Goal: Task Accomplishment & Management: Complete application form

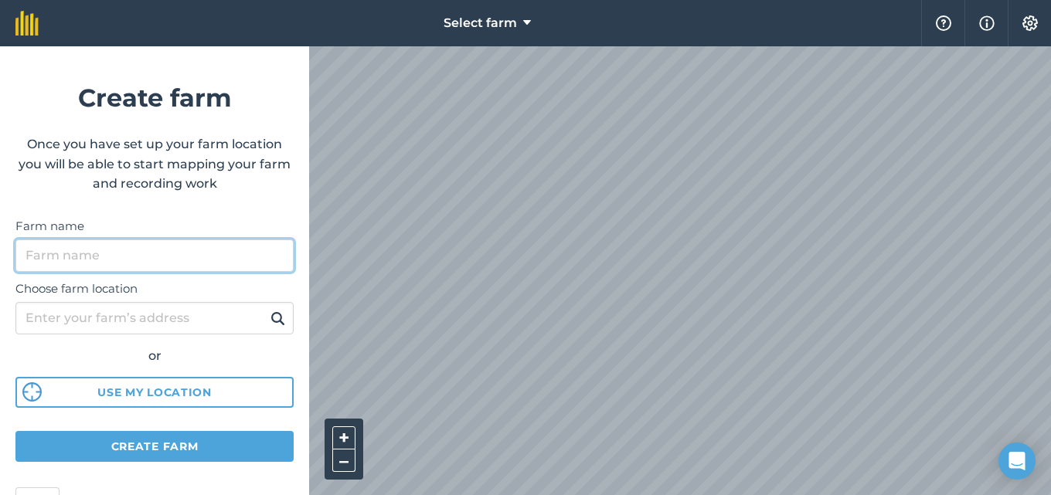
click at [193, 250] on input "Farm name" at bounding box center [154, 256] width 278 height 32
type input "naxsha"
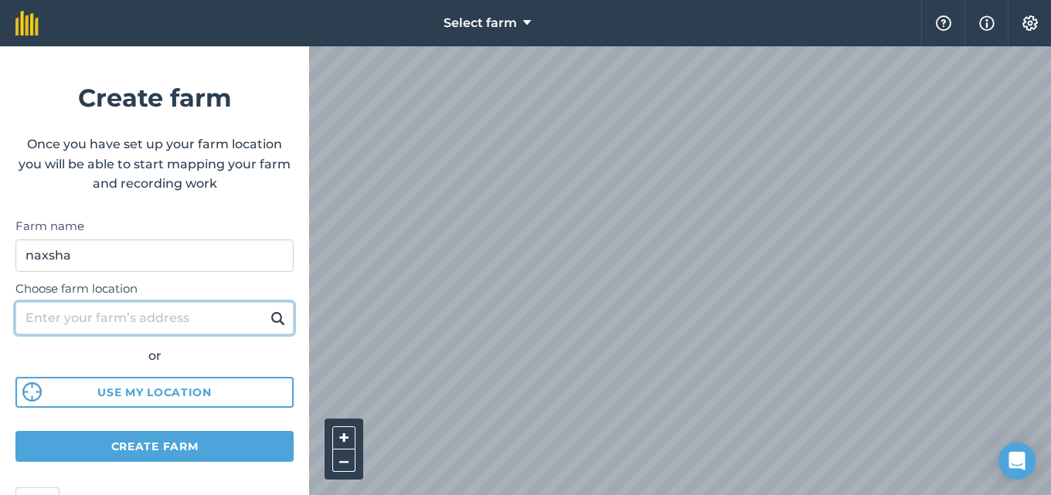
click at [216, 325] on input "Choose farm location" at bounding box center [154, 318] width 278 height 32
click at [188, 319] on input "Choose farm location" at bounding box center [154, 318] width 278 height 32
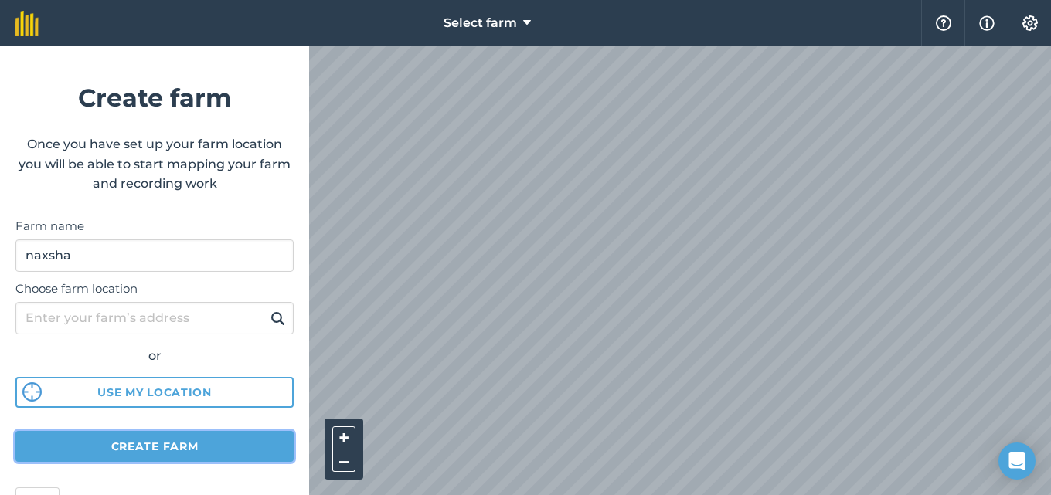
click at [216, 446] on button "Create farm" at bounding box center [154, 446] width 278 height 31
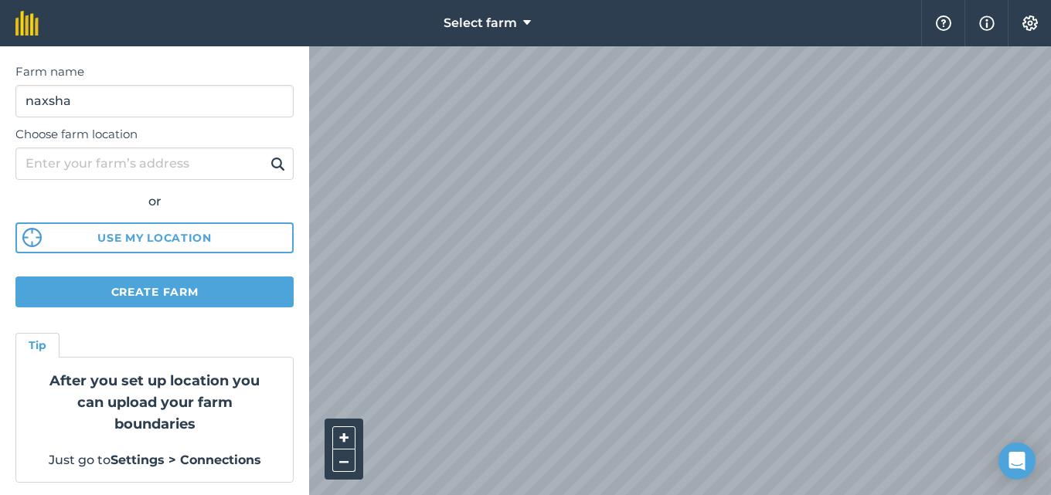
scroll to position [157, 0]
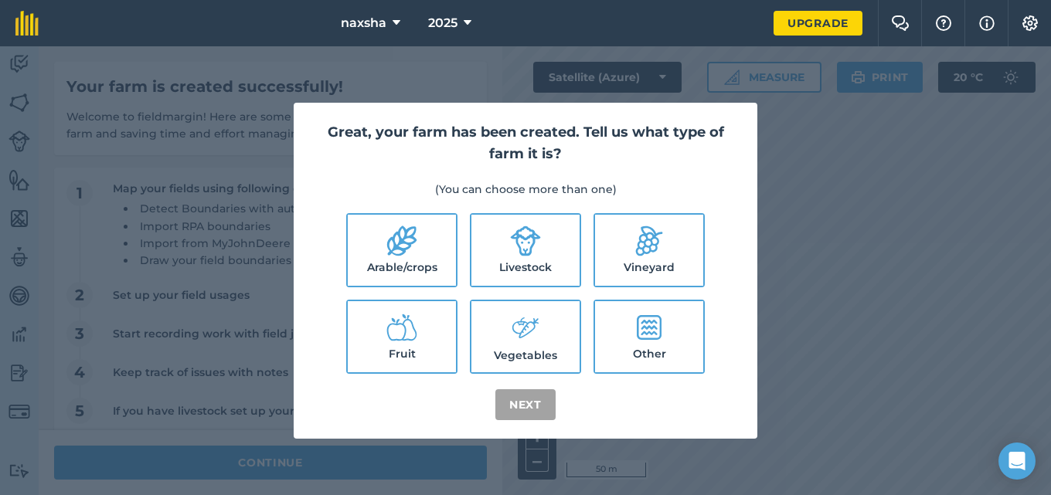
click at [422, 337] on label "Fruit" at bounding box center [402, 336] width 108 height 71
checkbox input "true"
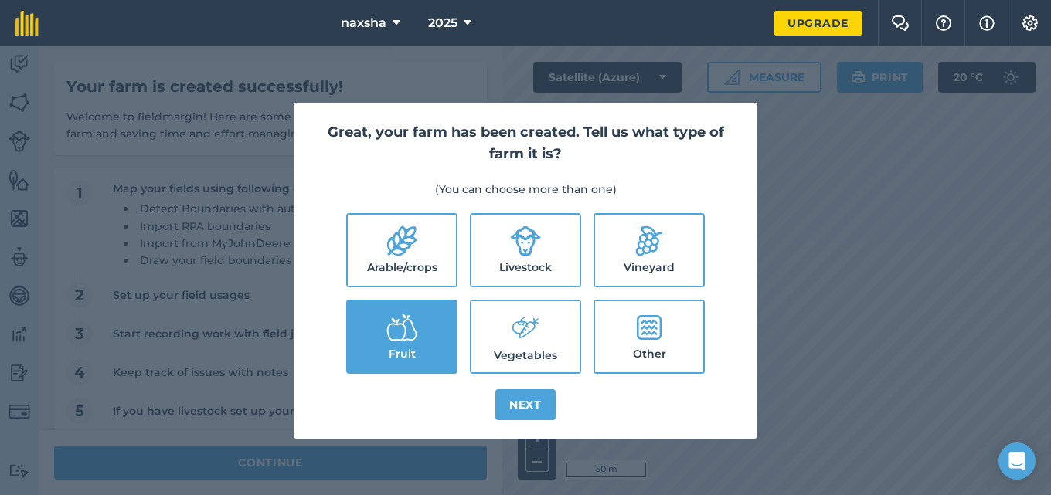
click at [553, 350] on label "Vegetables" at bounding box center [525, 336] width 108 height 71
checkbox input "true"
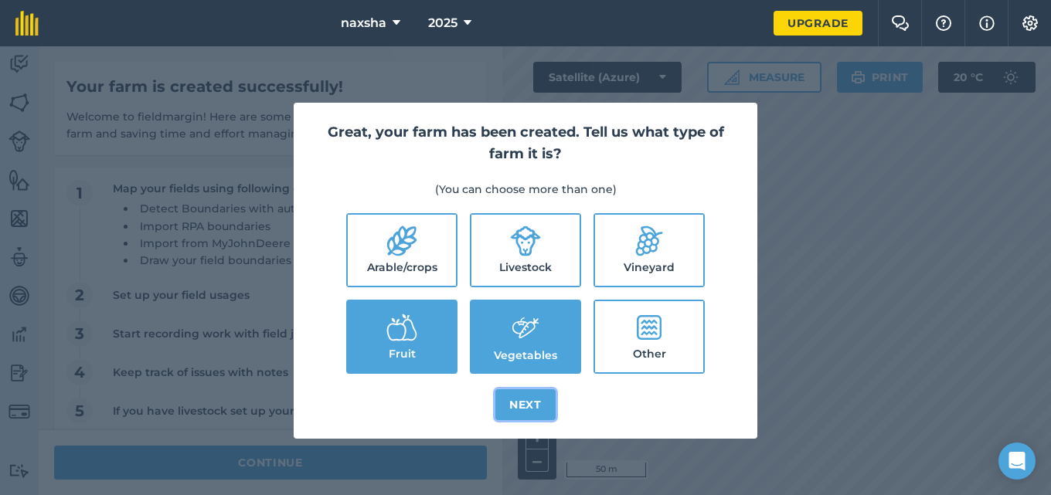
click at [517, 406] on button "Next" at bounding box center [525, 405] width 60 height 31
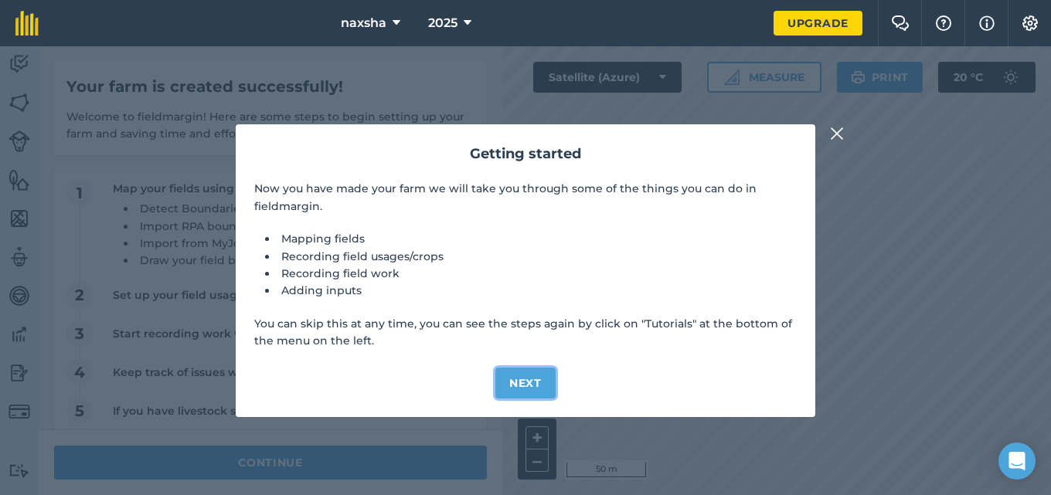
click at [522, 373] on button "Next" at bounding box center [525, 383] width 60 height 31
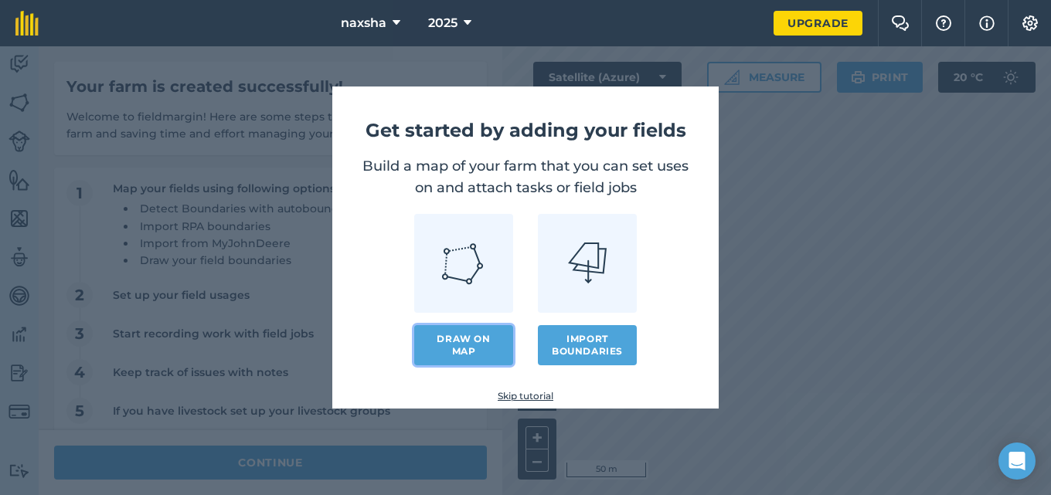
click at [495, 343] on link "Draw on map" at bounding box center [463, 345] width 99 height 40
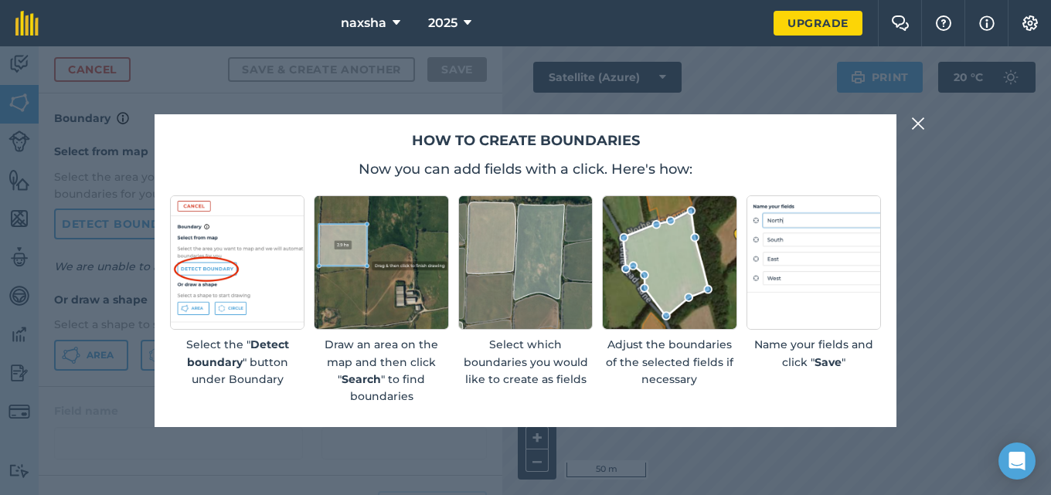
click at [720, 451] on div "How to create boundaries Now you can add fields with a click. Here's how: Selec…" at bounding box center [525, 270] width 1051 height 449
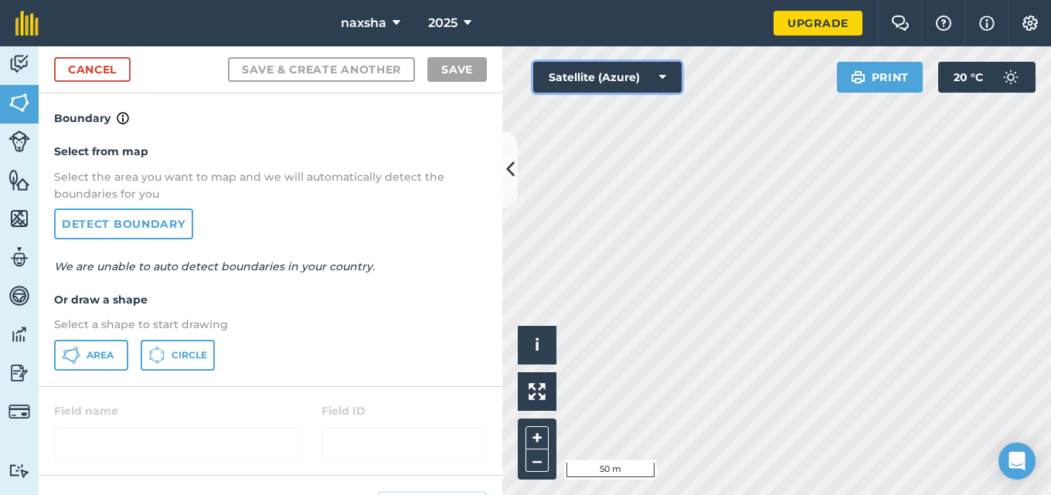
click at [617, 74] on button "Satellite (Azure)" at bounding box center [607, 77] width 148 height 31
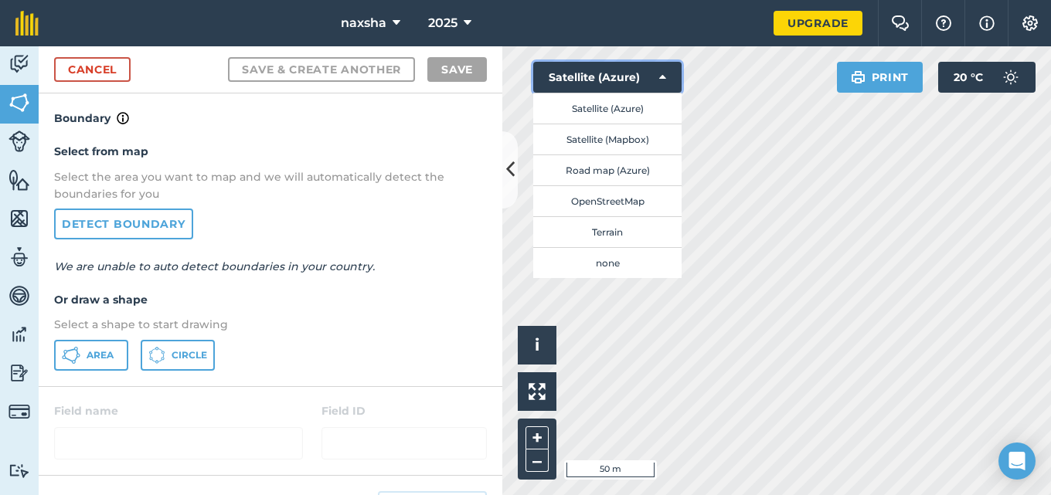
click at [671, 73] on button "Satellite (Azure)" at bounding box center [607, 77] width 148 height 31
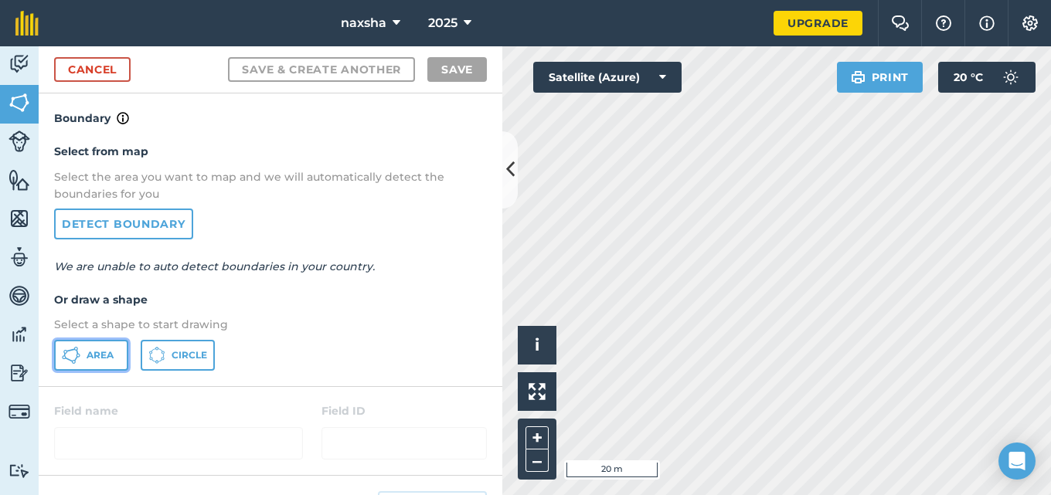
click at [107, 347] on button "Area" at bounding box center [91, 355] width 74 height 31
click at [867, 75] on div "Click to start drawing i © 2025 TomTom, Microsoft 20 m + – Satellite (Azure) Pr…" at bounding box center [776, 270] width 549 height 449
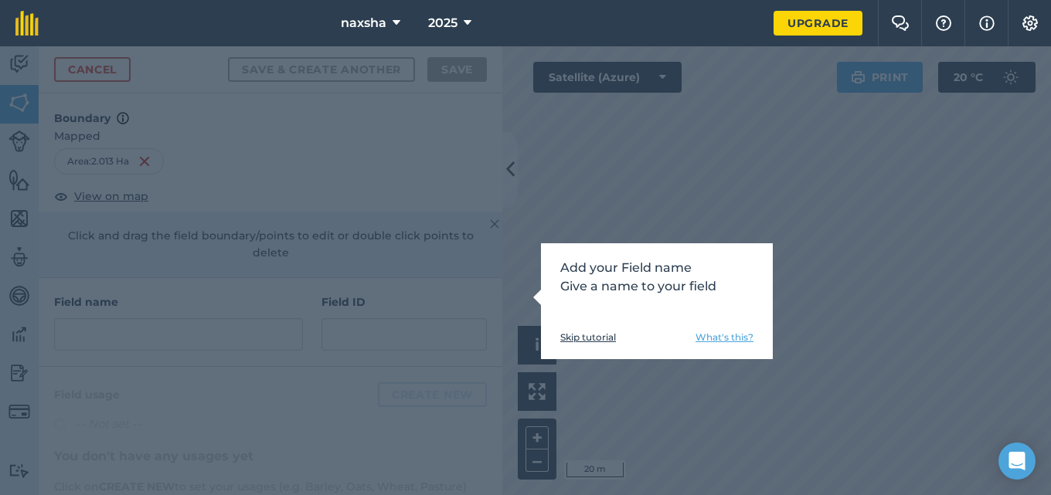
click at [638, 354] on div "Add your Field name Give a name to your field Skip tutorial What's this?" at bounding box center [657, 301] width 232 height 116
click at [663, 386] on div "Add your Field name Give a name to your field Skip tutorial What's this?" at bounding box center [525, 270] width 1051 height 449
click at [727, 333] on link "What's this?" at bounding box center [725, 338] width 58 height 12
click at [538, 362] on div "Add your Field name Give a name to your field Skip tutorial What's this?" at bounding box center [525, 270] width 1051 height 449
click at [587, 339] on link "Skip tutorial" at bounding box center [588, 338] width 56 height 12
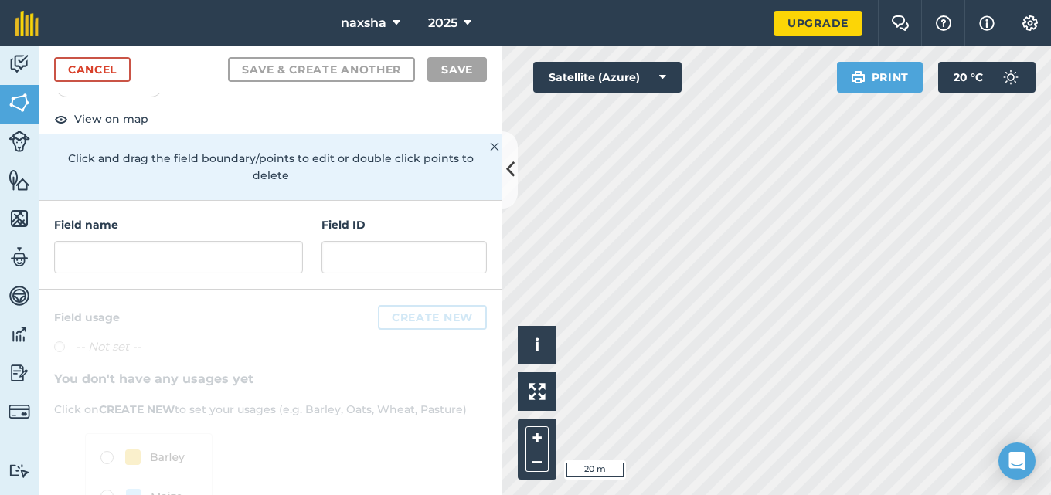
click at [234, 325] on div at bounding box center [271, 457] width 464 height 335
click at [215, 260] on input "text" at bounding box center [178, 257] width 249 height 32
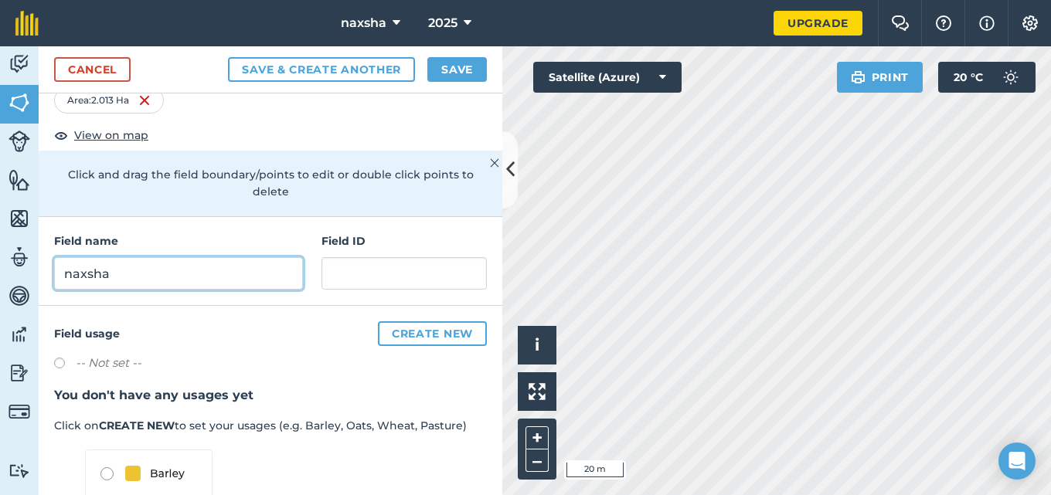
scroll to position [155, 0]
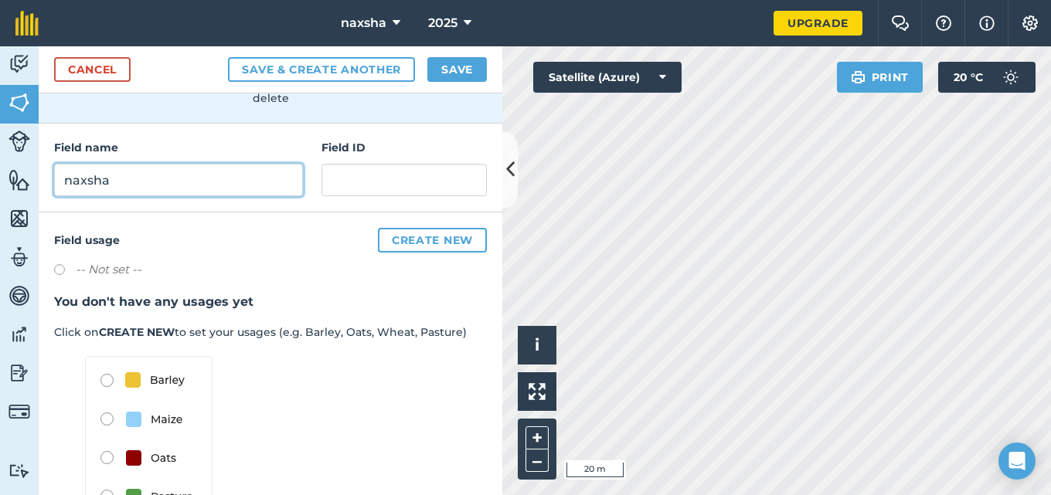
type input "naxsha"
click at [298, 372] on div "Field usage Create new -- Not set -- You don't have any usages yet Click on CRE…" at bounding box center [271, 380] width 464 height 335
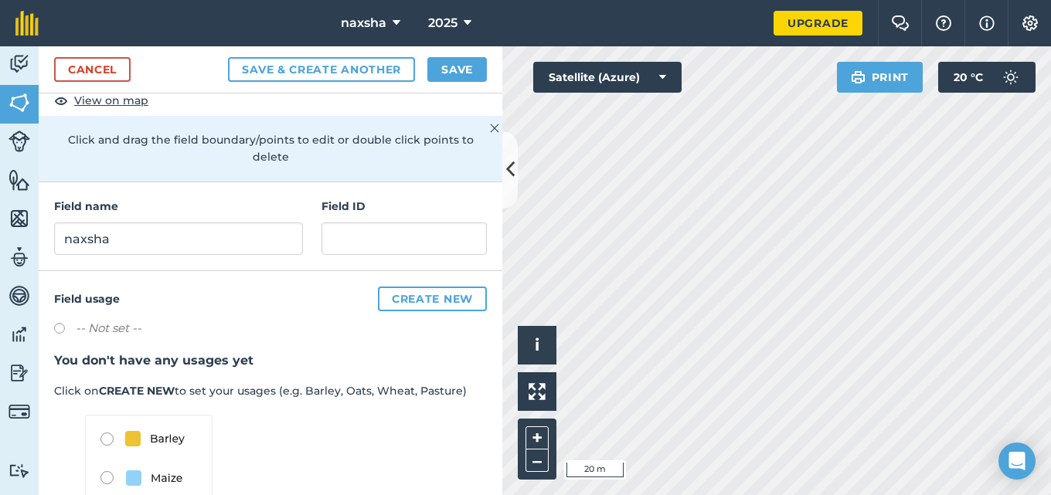
scroll to position [0, 0]
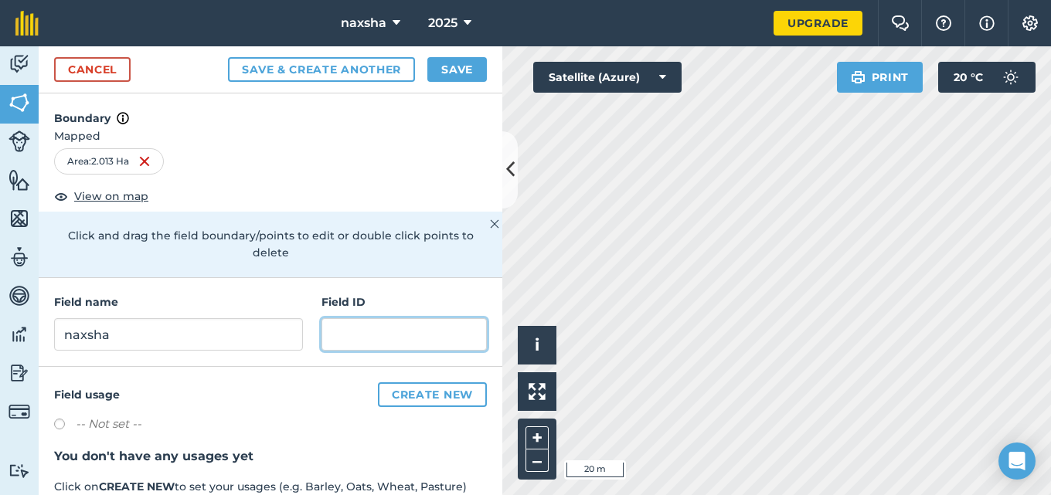
click at [357, 336] on input "text" at bounding box center [404, 334] width 165 height 32
type input "1"
click at [315, 430] on div "-- Not set --" at bounding box center [270, 426] width 433 height 22
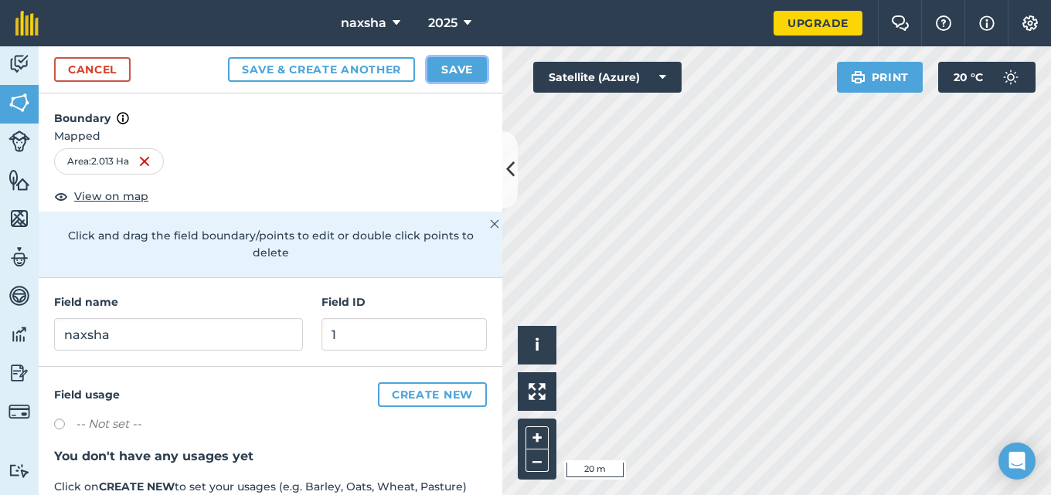
click at [456, 61] on button "Save" at bounding box center [457, 69] width 60 height 25
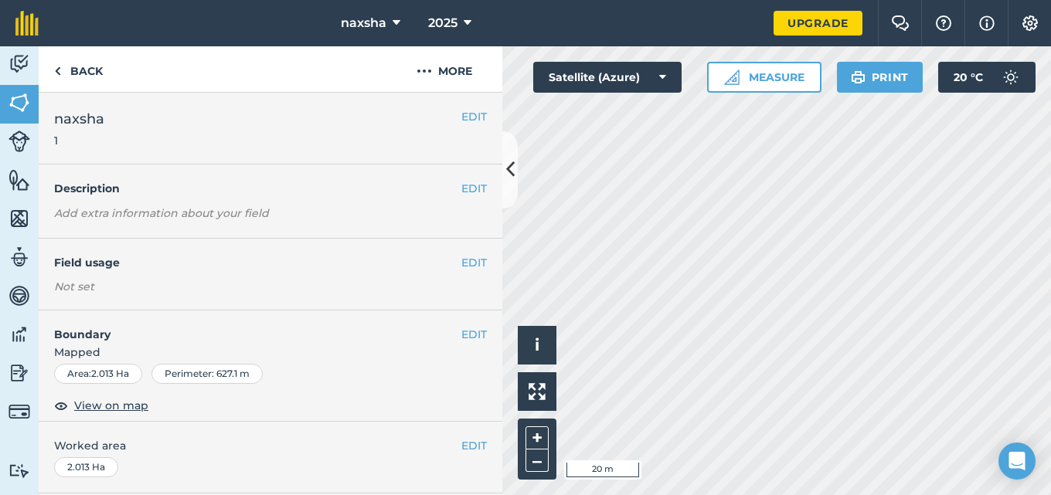
click at [679, 0] on html "naxsha 2025 Upgrade Farm Chat Help Info Settings Map printing is not available …" at bounding box center [525, 247] width 1051 height 495
click at [638, 87] on button "Satellite (Azure)" at bounding box center [607, 77] width 148 height 31
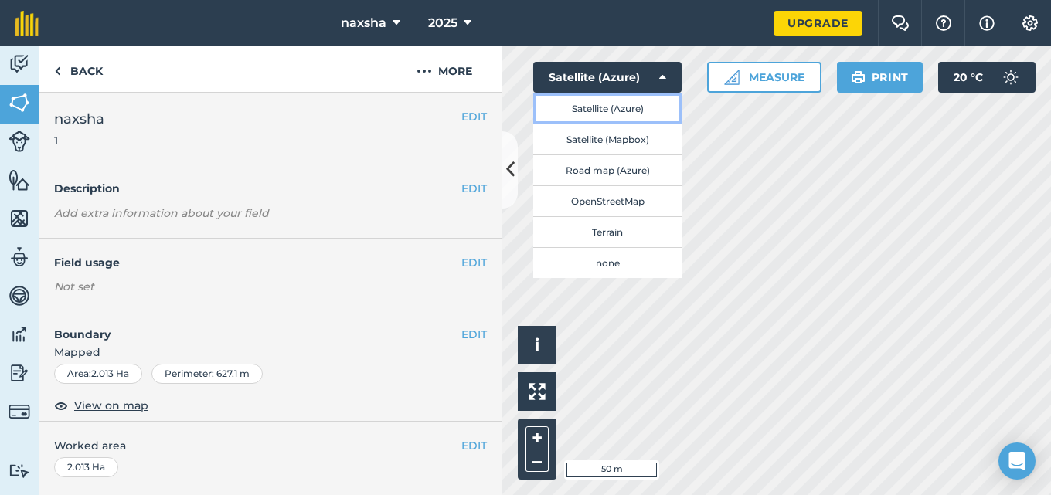
click at [638, 118] on button "Satellite (Azure)" at bounding box center [607, 108] width 148 height 31
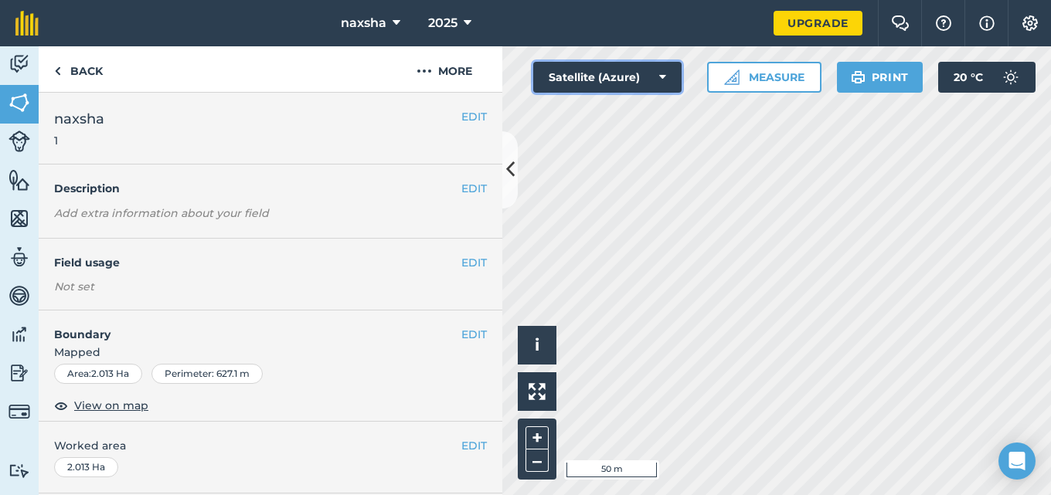
click at [641, 80] on button "Satellite (Azure)" at bounding box center [607, 77] width 148 height 31
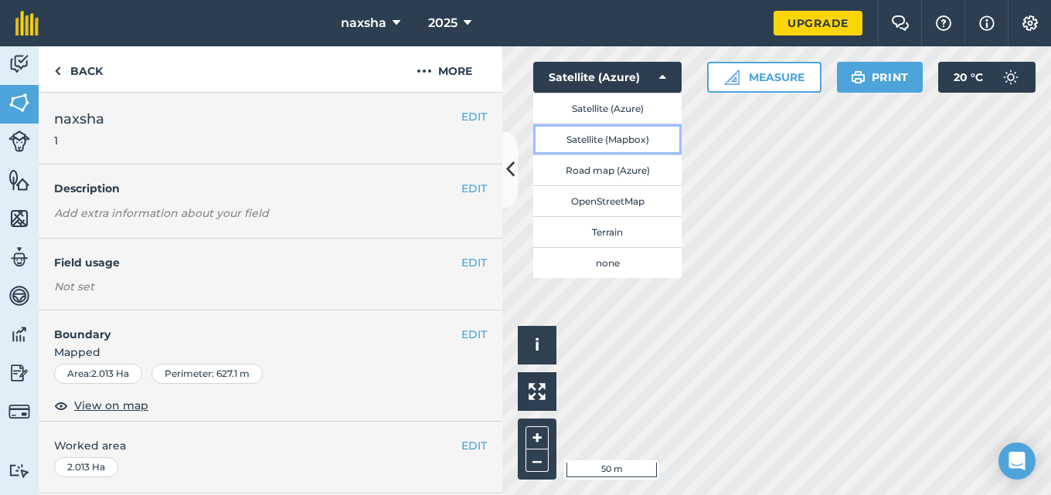
click at [635, 141] on button "Satellite (Mapbox)" at bounding box center [607, 139] width 148 height 31
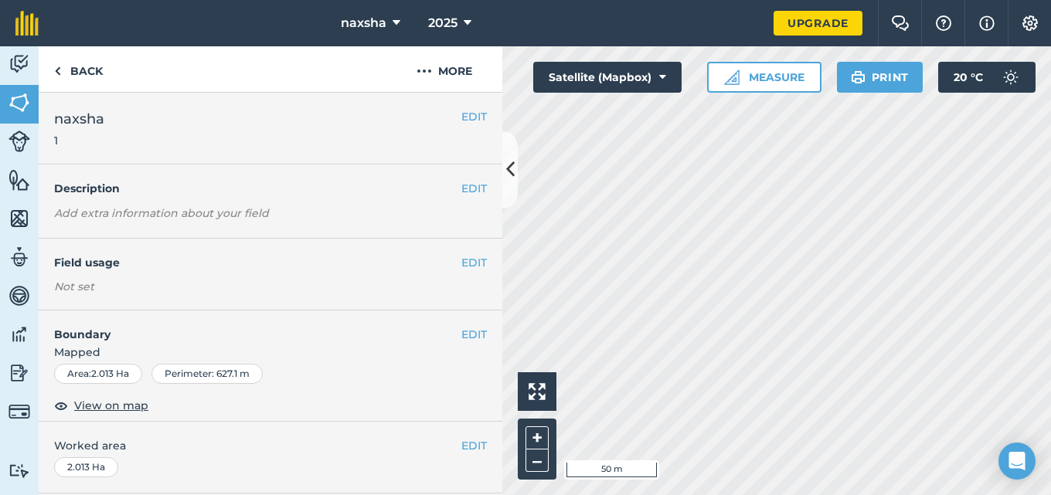
click at [658, 62] on div "Click to start drawing i 50 m + – Satellite (Mapbox) Measure Print 20 ° C" at bounding box center [776, 270] width 549 height 449
click at [661, 80] on icon at bounding box center [662, 77] width 7 height 15
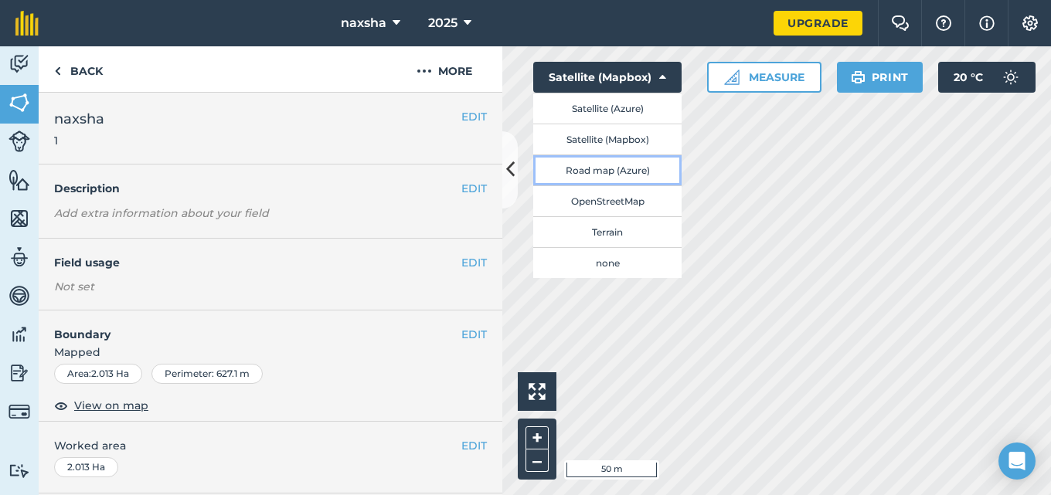
click at [638, 172] on button "Road map (Azure)" at bounding box center [607, 170] width 148 height 31
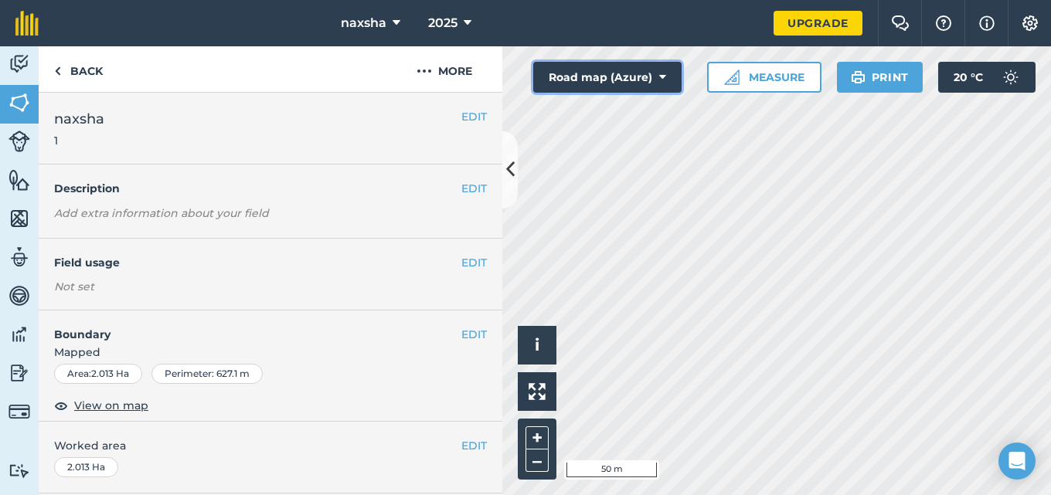
click at [637, 77] on button "Road map (Azure)" at bounding box center [607, 77] width 148 height 31
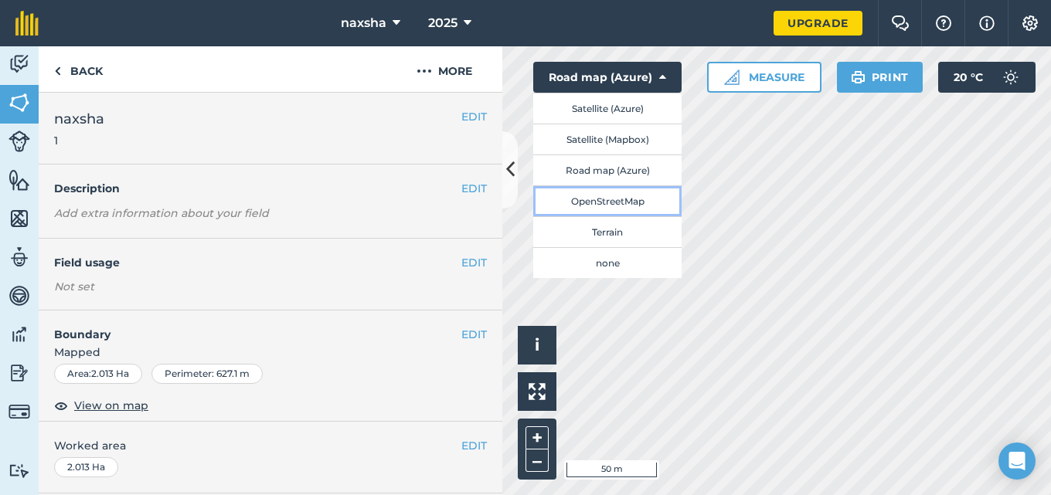
click at [645, 198] on button "OpenStreetMap" at bounding box center [607, 200] width 148 height 31
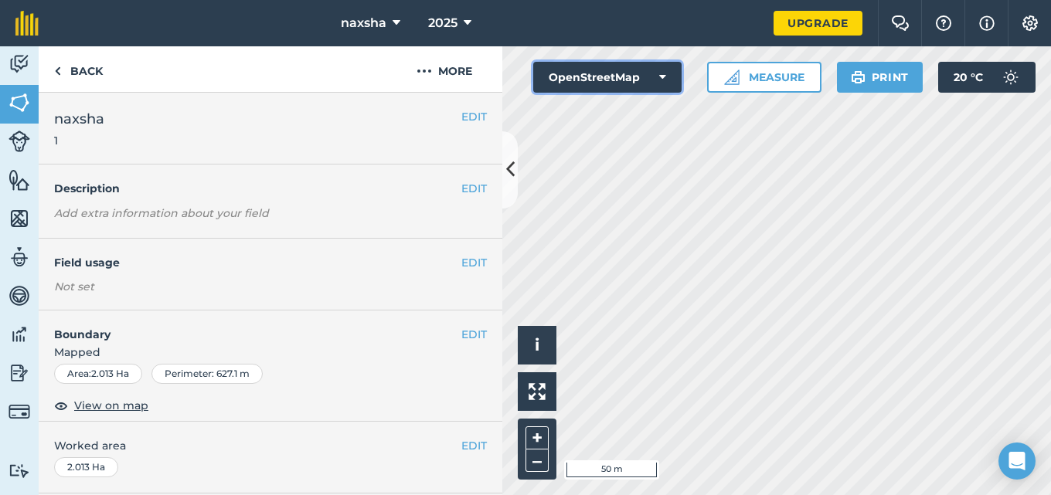
drag, startPoint x: 663, startPoint y: 71, endPoint x: 663, endPoint y: 90, distance: 19.3
click at [663, 74] on icon at bounding box center [662, 77] width 7 height 15
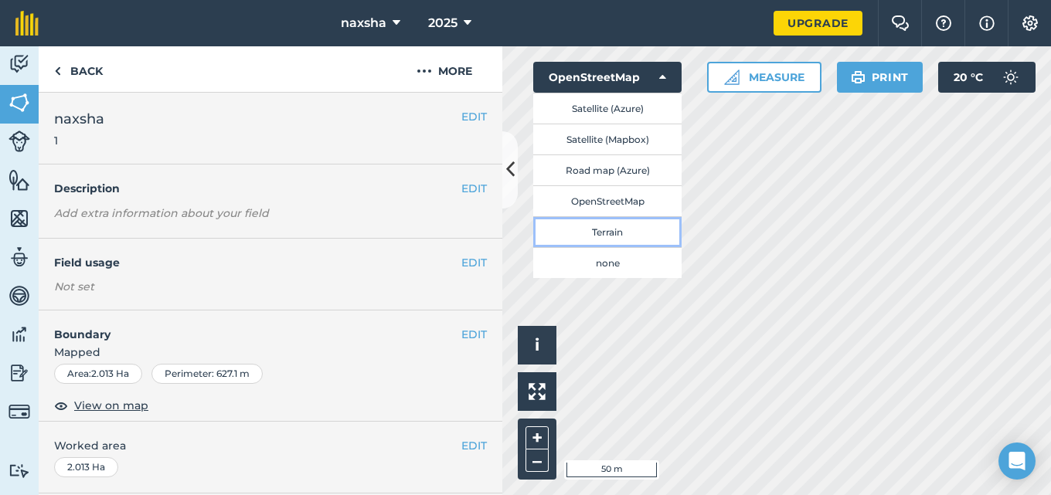
click at [664, 226] on button "Terrain" at bounding box center [607, 231] width 148 height 31
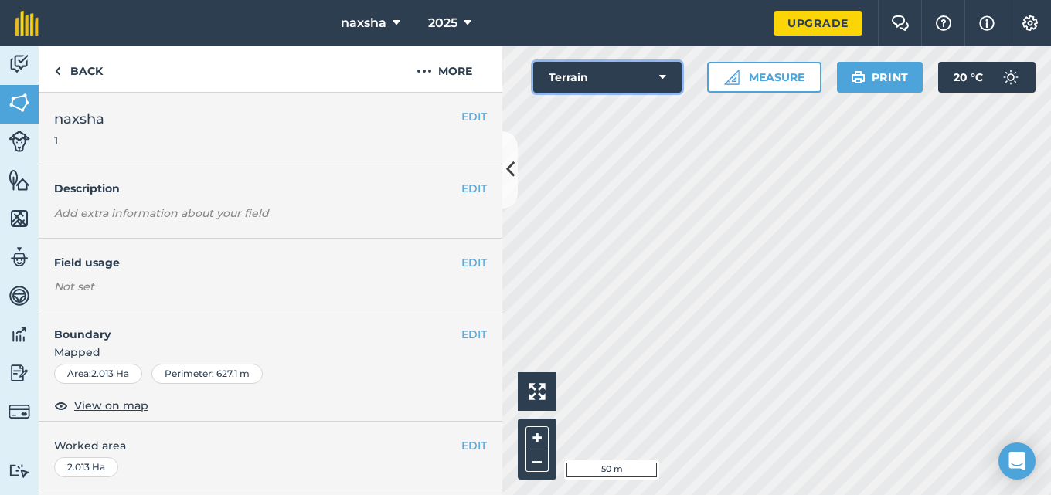
click at [648, 83] on button "Terrain" at bounding box center [607, 77] width 148 height 31
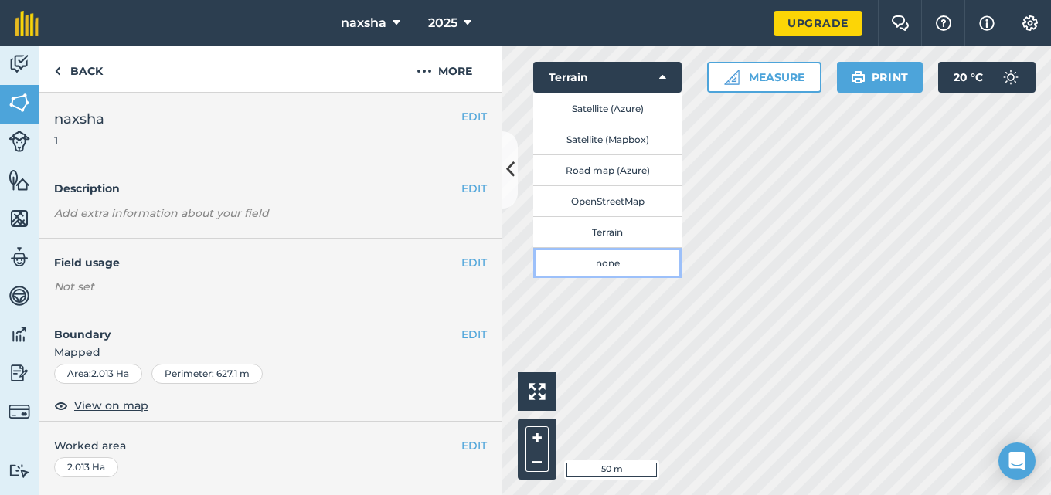
click at [635, 260] on button "none" at bounding box center [607, 262] width 148 height 31
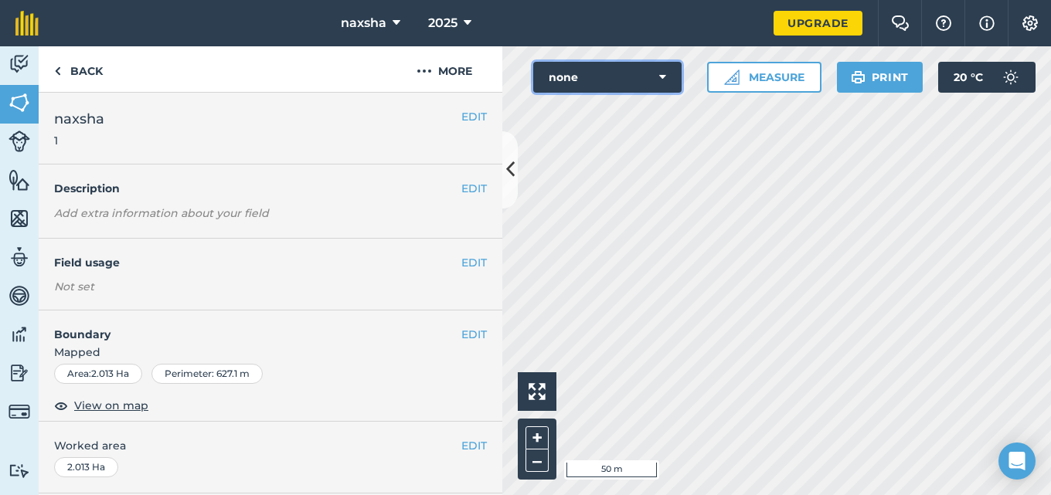
click at [660, 88] on button "none" at bounding box center [607, 77] width 148 height 31
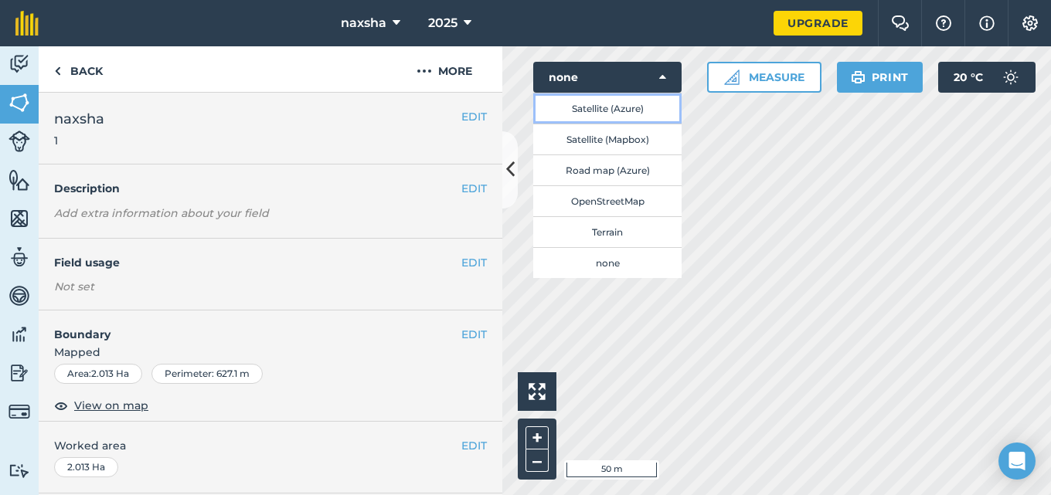
click at [649, 115] on button "Satellite (Azure)" at bounding box center [607, 108] width 148 height 31
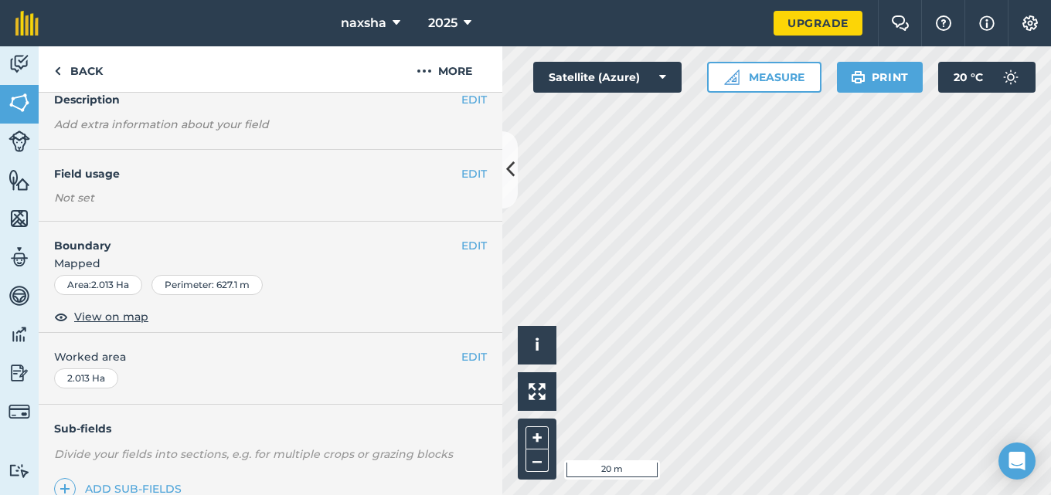
scroll to position [232, 0]
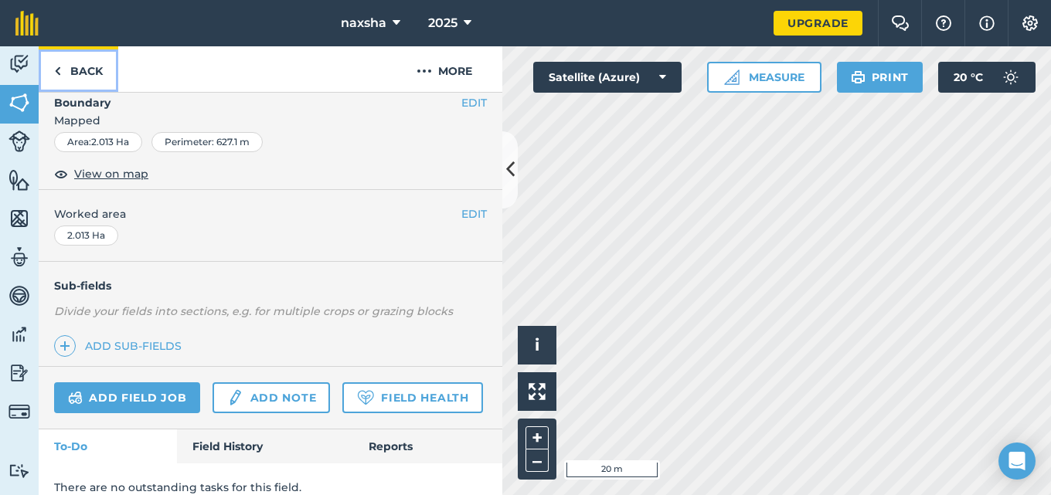
click at [50, 66] on link "Back" at bounding box center [79, 69] width 80 height 46
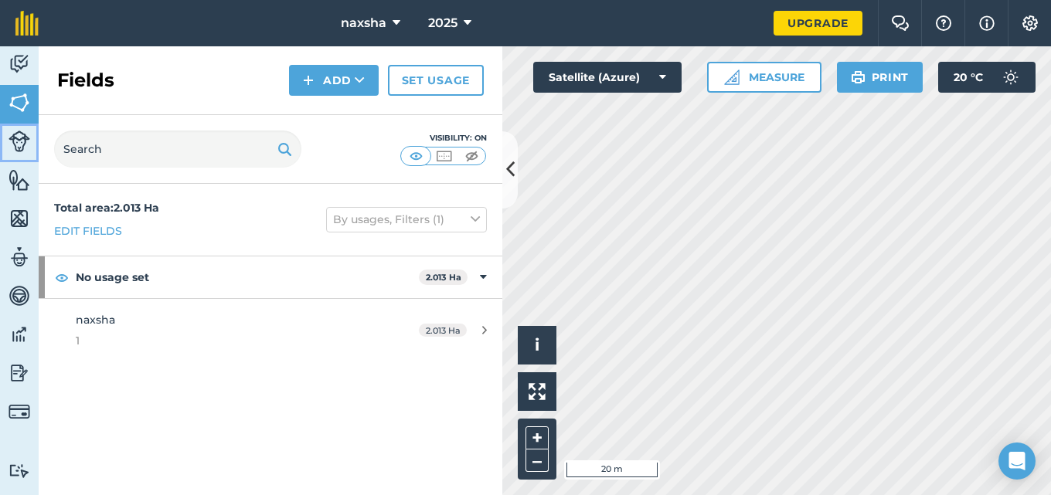
click at [20, 138] on img at bounding box center [20, 142] width 22 height 22
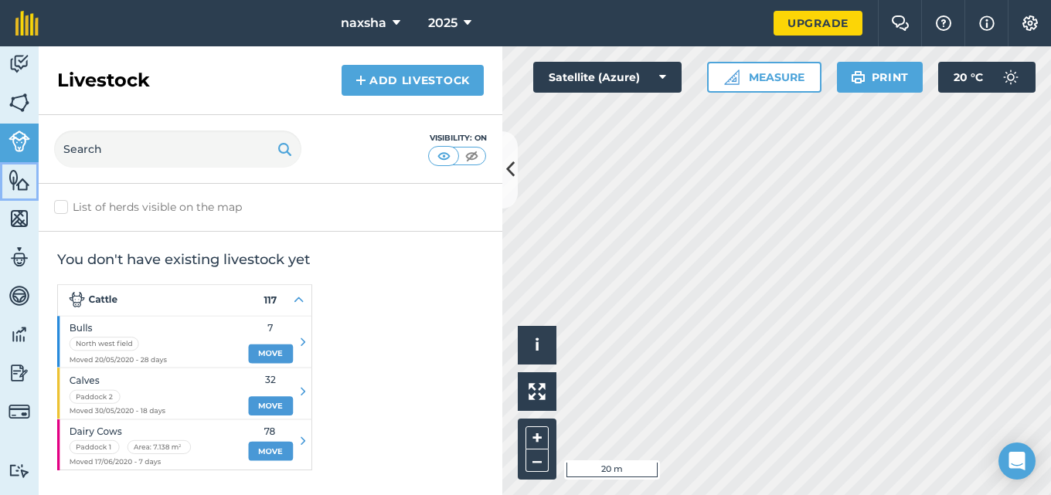
click at [18, 193] on link "Features" at bounding box center [19, 181] width 39 height 39
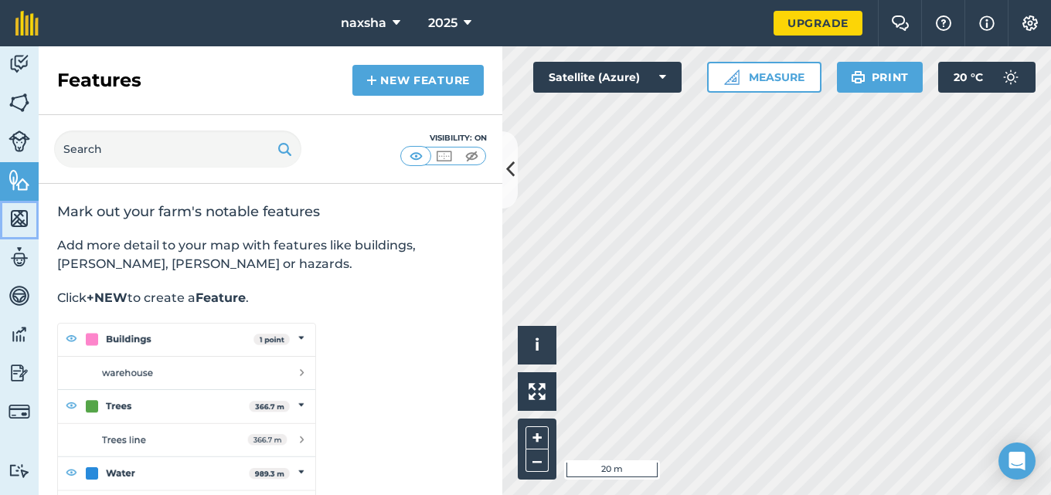
click at [26, 218] on img at bounding box center [20, 218] width 22 height 23
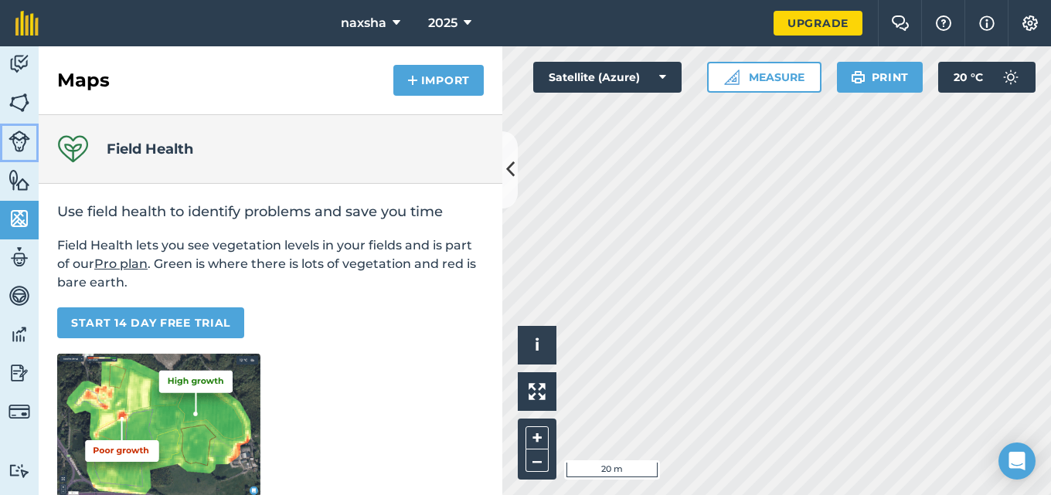
click at [26, 153] on link "Livestock" at bounding box center [19, 143] width 39 height 39
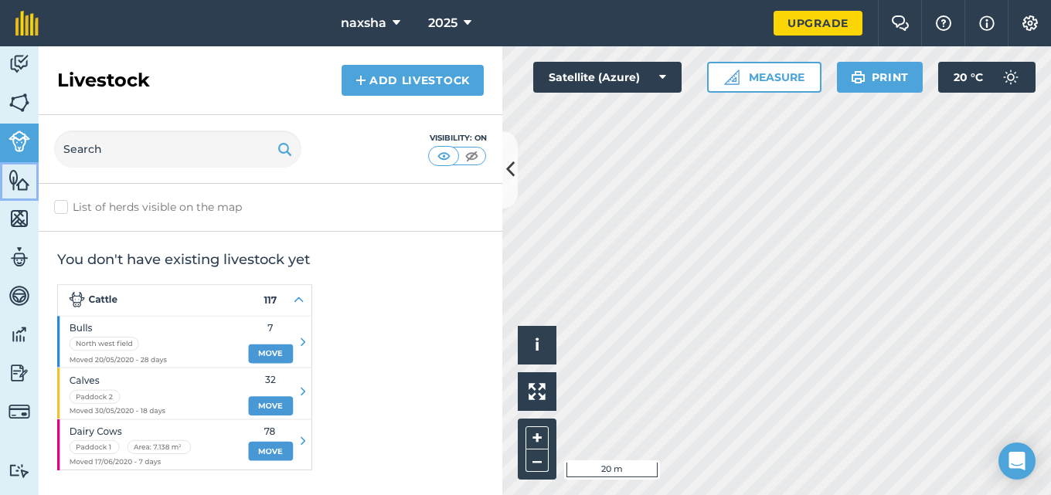
click at [30, 180] on link "Features" at bounding box center [19, 181] width 39 height 39
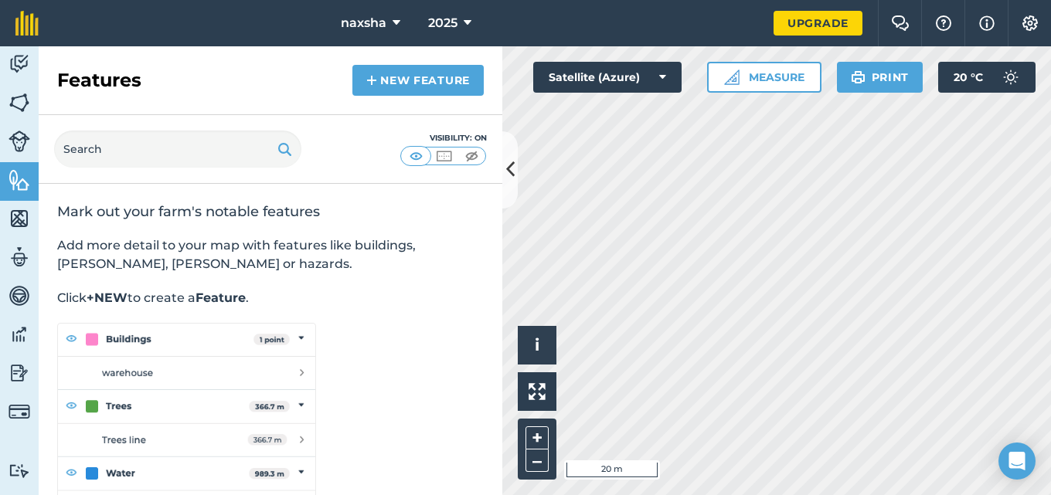
drag, startPoint x: 132, startPoint y: 240, endPoint x: 140, endPoint y: 241, distance: 7.8
click at [134, 240] on p "Add more detail to your map with features like buildings, [PERSON_NAME], [PERSO…" at bounding box center [270, 254] width 427 height 37
click at [167, 252] on p "Add more detail to your map with features like buildings, [PERSON_NAME], [PERSO…" at bounding box center [270, 254] width 427 height 37
click at [389, 84] on link "New feature" at bounding box center [417, 80] width 131 height 31
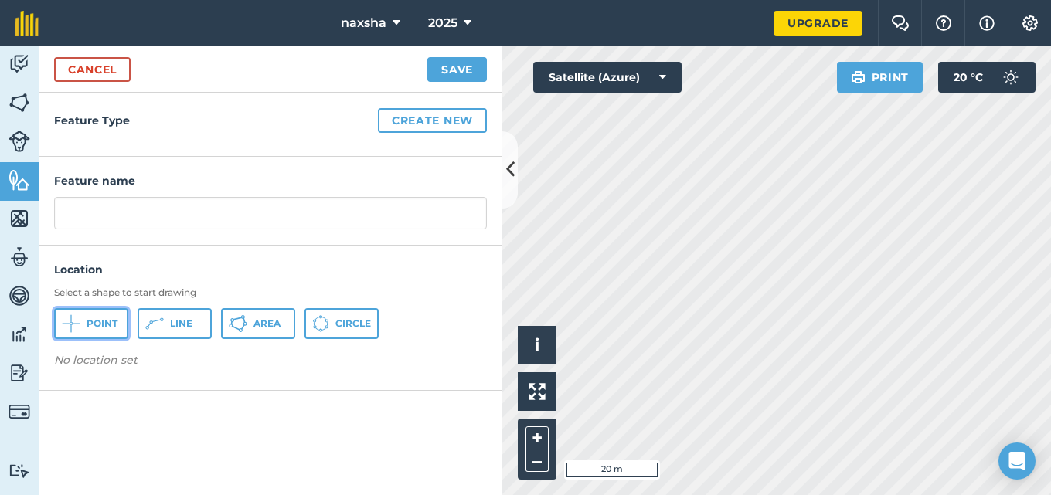
click at [87, 328] on span "Point" at bounding box center [102, 324] width 31 height 12
click at [88, 330] on button "Point" at bounding box center [91, 323] width 74 height 31
click at [11, 214] on img at bounding box center [20, 218] width 22 height 23
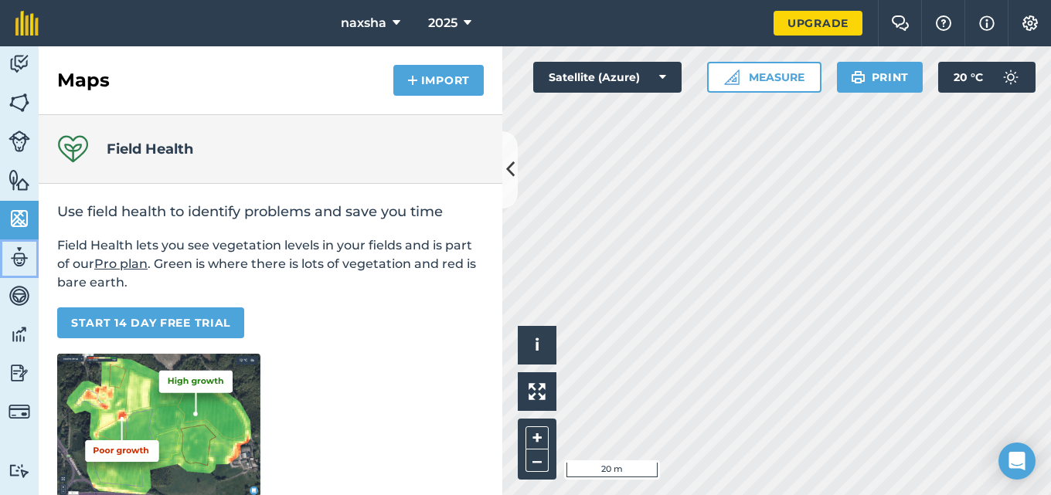
click at [26, 264] on img at bounding box center [20, 257] width 22 height 23
select select "MEMBER"
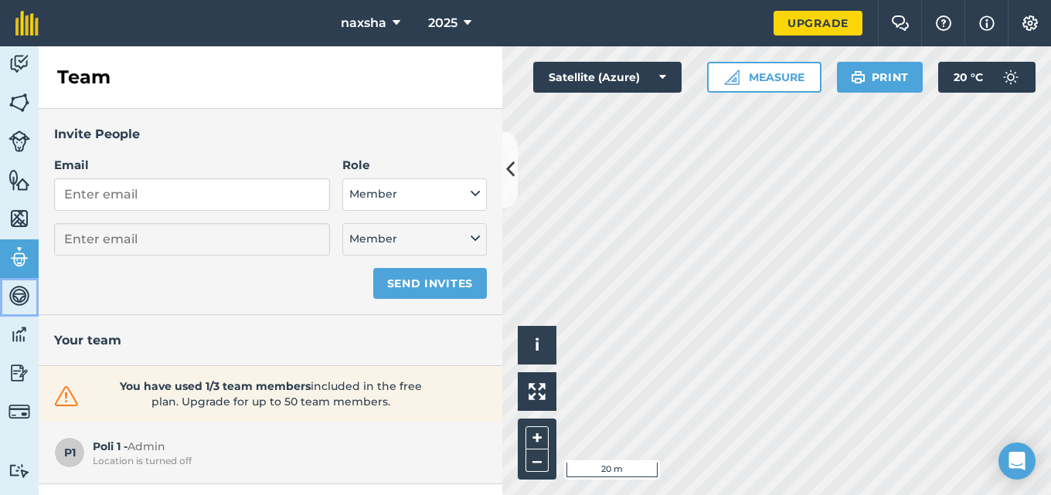
click at [18, 287] on img at bounding box center [20, 295] width 22 height 23
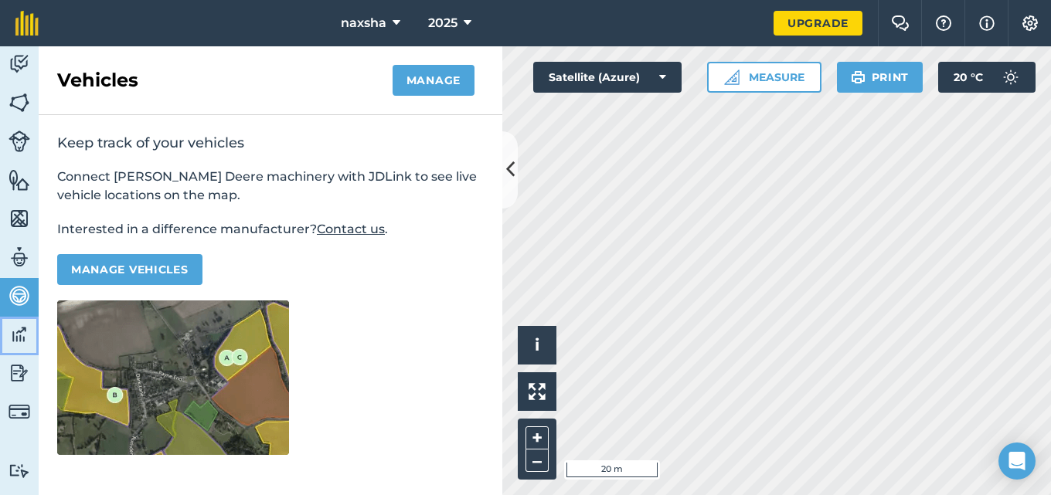
click at [25, 331] on img at bounding box center [20, 334] width 22 height 23
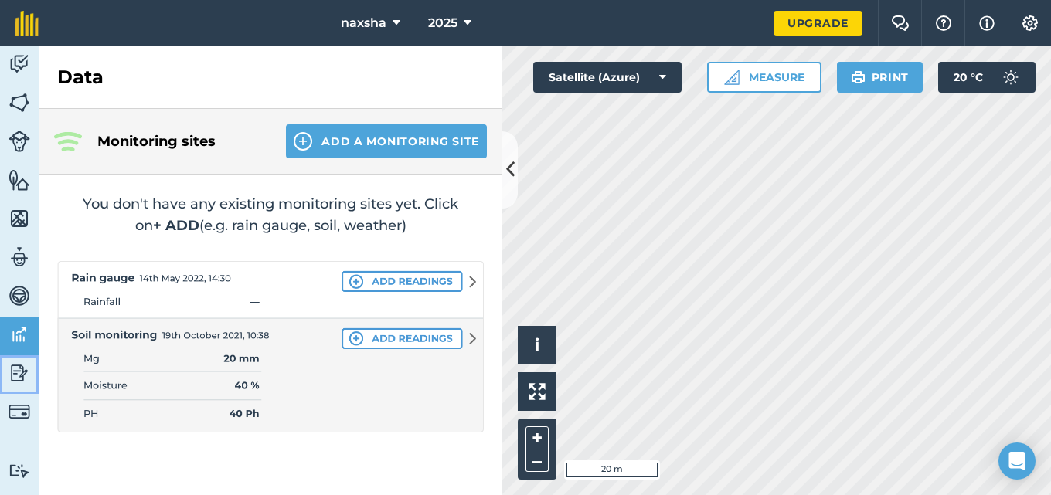
click at [27, 374] on img at bounding box center [20, 373] width 22 height 23
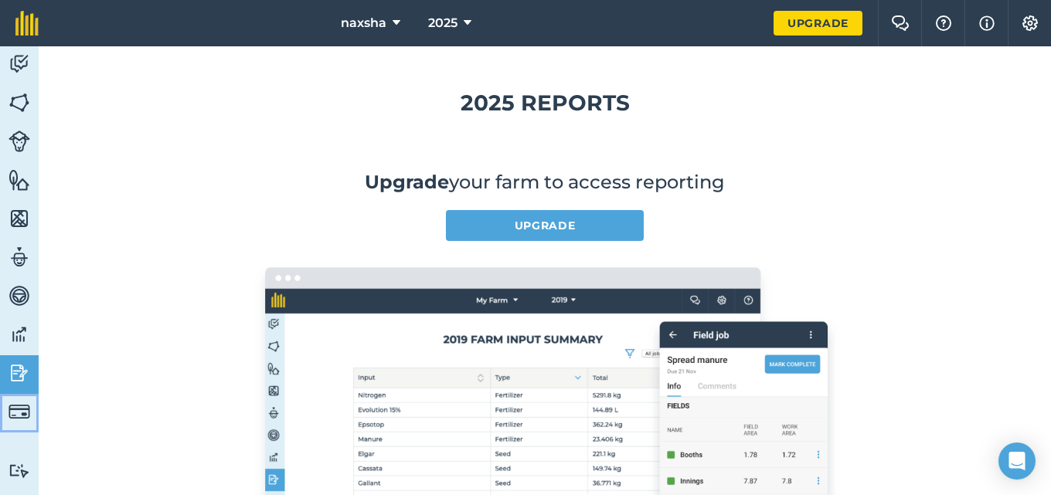
click at [27, 403] on img at bounding box center [20, 412] width 22 height 22
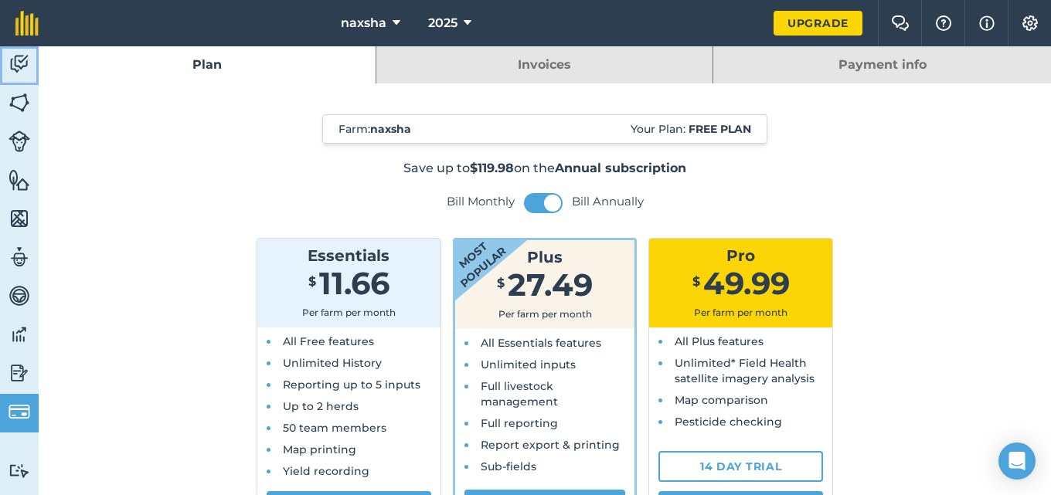
click at [23, 80] on link "Activity" at bounding box center [19, 65] width 39 height 39
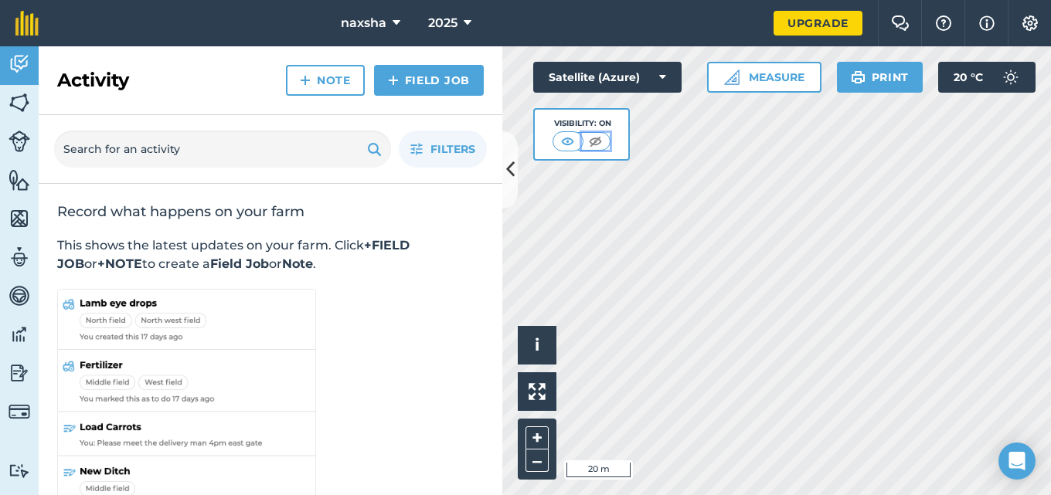
click at [599, 140] on img at bounding box center [595, 141] width 19 height 15
click at [393, 85] on img at bounding box center [393, 80] width 11 height 19
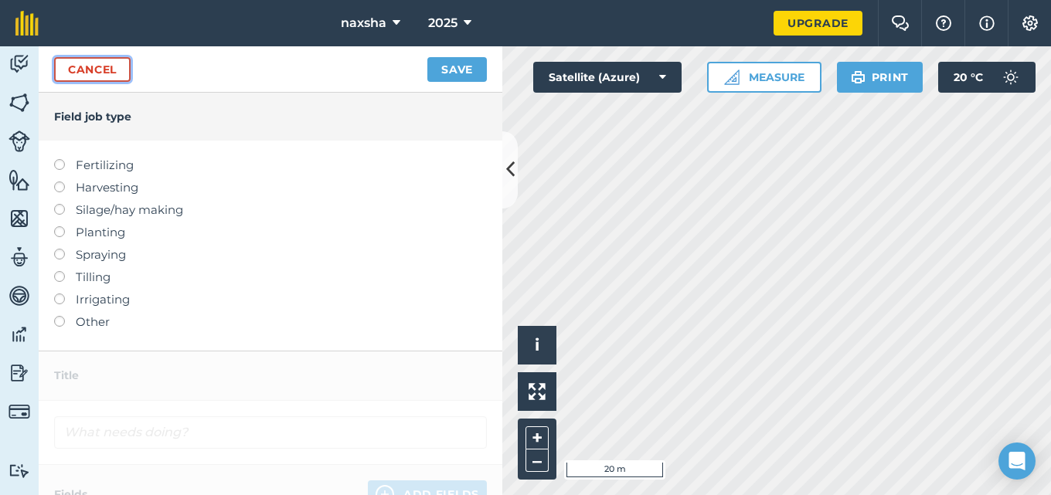
click at [79, 70] on link "Cancel" at bounding box center [92, 69] width 77 height 25
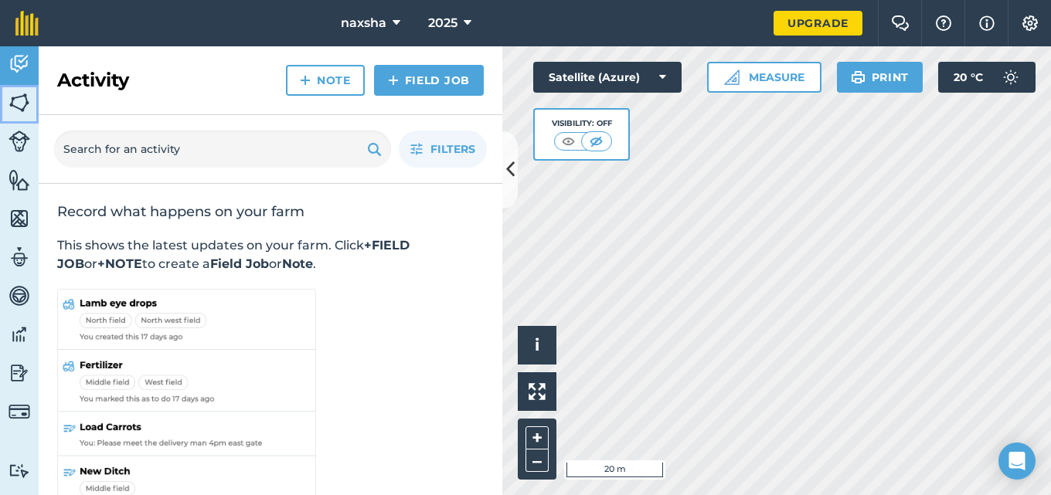
click at [28, 91] on img at bounding box center [20, 102] width 22 height 23
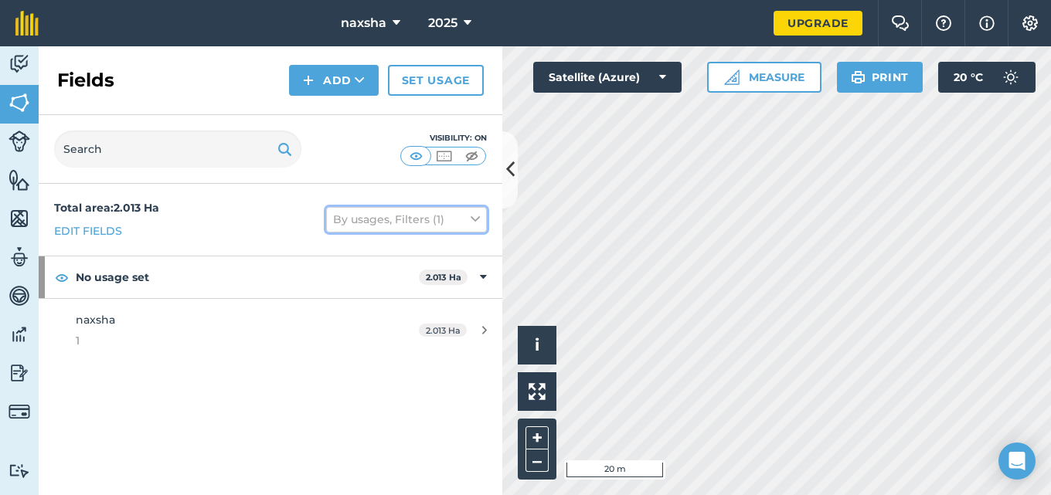
click at [397, 220] on button "By usages, Filters (1)" at bounding box center [406, 219] width 161 height 25
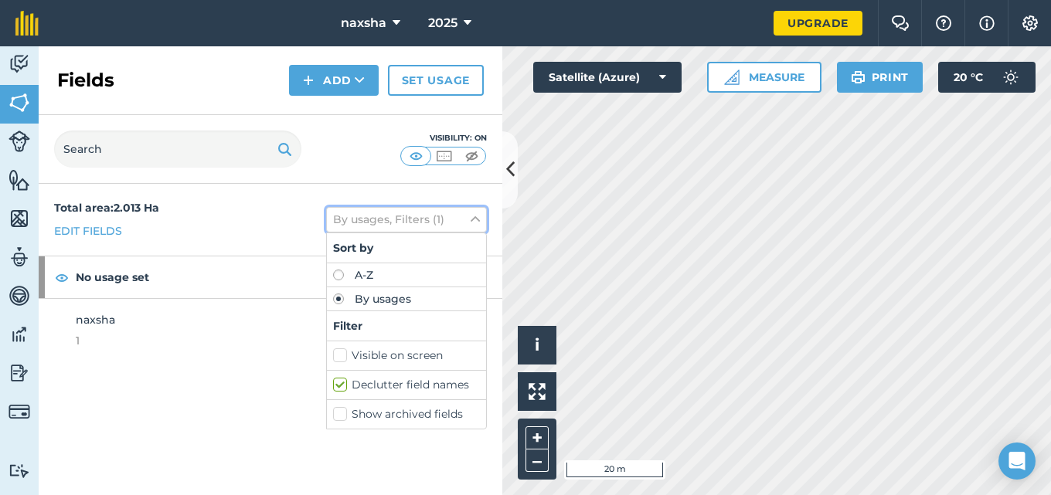
click at [397, 220] on button "By usages, Filters (1)" at bounding box center [406, 219] width 161 height 25
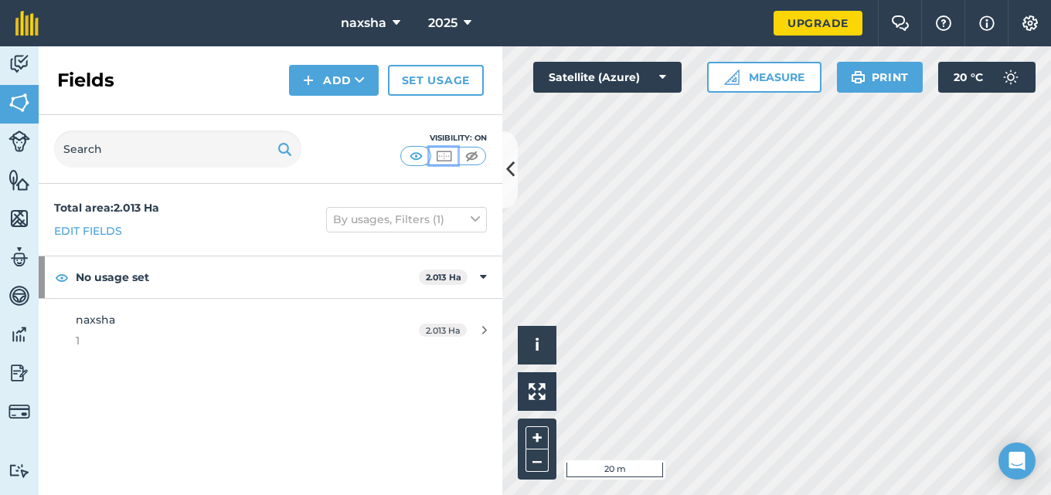
click at [438, 154] on img at bounding box center [443, 155] width 19 height 15
click at [422, 150] on img at bounding box center [416, 155] width 19 height 15
click at [443, 153] on img at bounding box center [443, 155] width 19 height 15
click at [350, 80] on button "Add" at bounding box center [334, 80] width 90 height 31
click at [345, 145] on link "Import" at bounding box center [333, 150] width 85 height 34
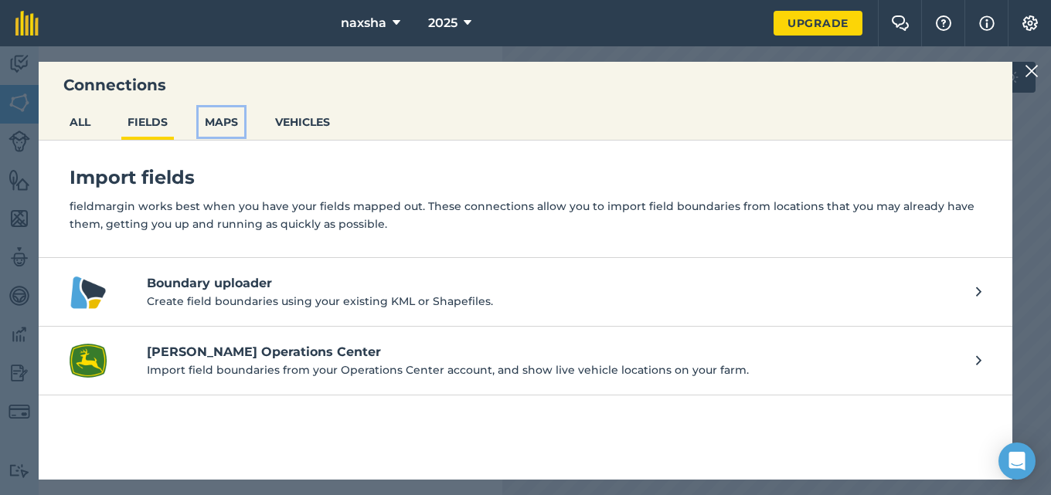
click at [231, 124] on button "MAPS" at bounding box center [222, 121] width 46 height 29
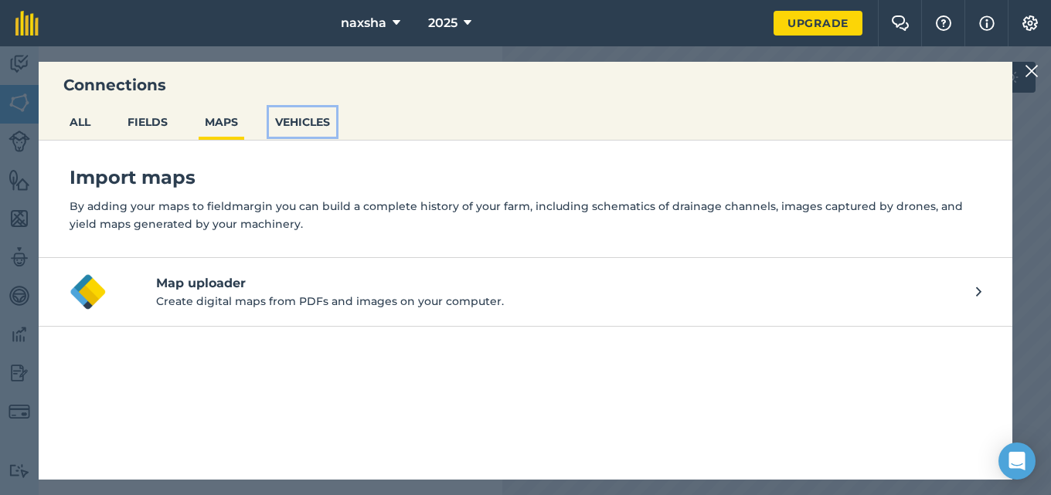
click at [309, 124] on button "VEHICLES" at bounding box center [302, 121] width 67 height 29
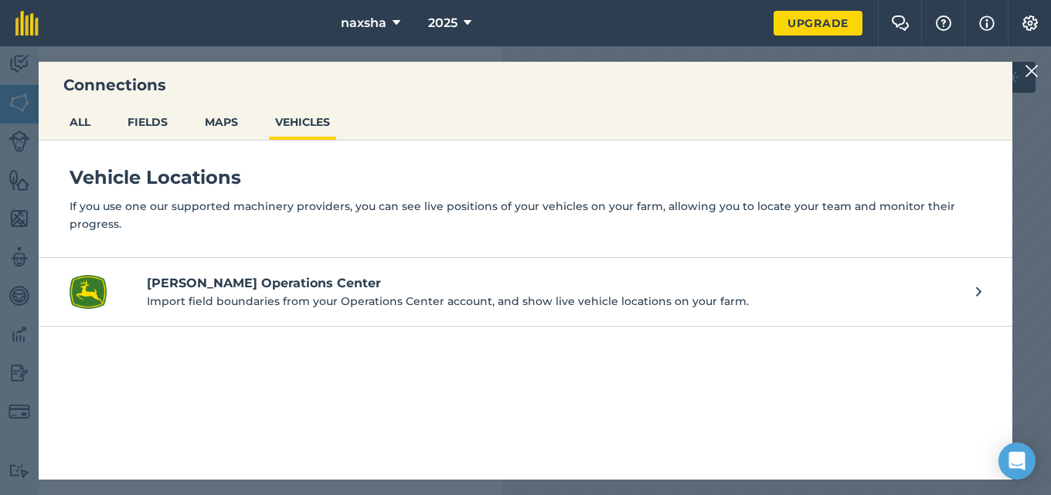
click at [248, 114] on ul "ALL FIELDS MAPS VEHICLES" at bounding box center [526, 123] width 974 height 33
click at [151, 108] on button "FIELDS" at bounding box center [147, 121] width 53 height 29
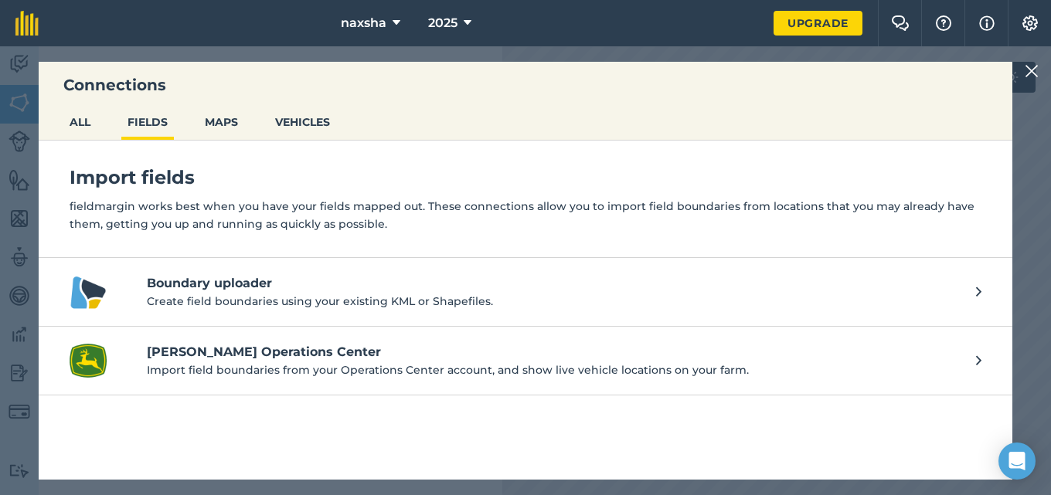
click at [209, 291] on h4 "Boundary uploader" at bounding box center [554, 283] width 814 height 19
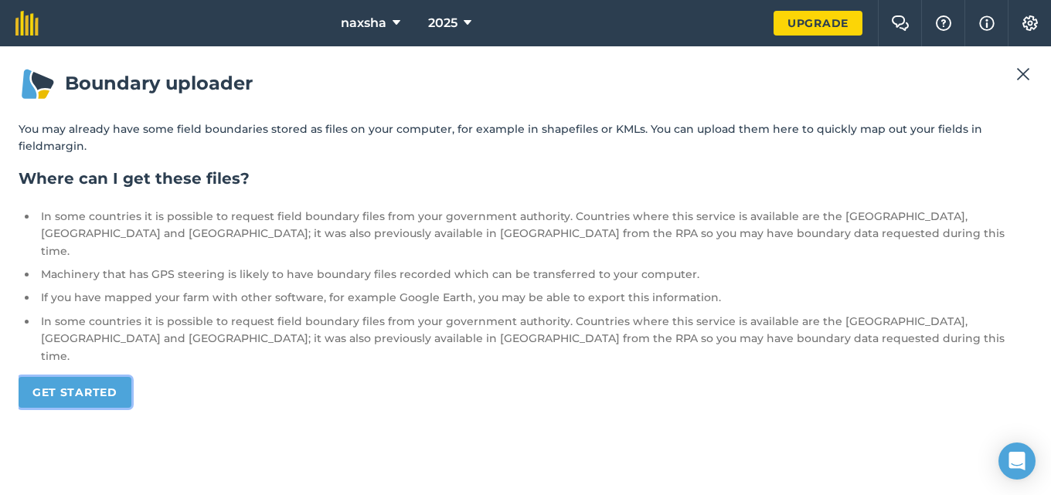
click at [107, 377] on link "Get started" at bounding box center [75, 392] width 113 height 31
drag, startPoint x: 323, startPoint y: 375, endPoint x: 337, endPoint y: 369, distance: 15.2
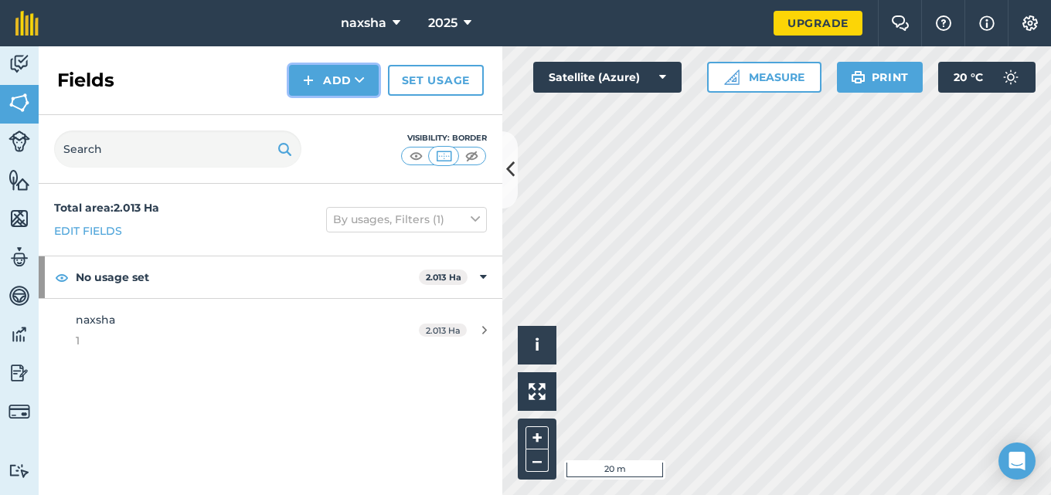
click at [356, 77] on icon at bounding box center [360, 80] width 10 height 15
click at [341, 107] on link "Draw" at bounding box center [333, 115] width 85 height 34
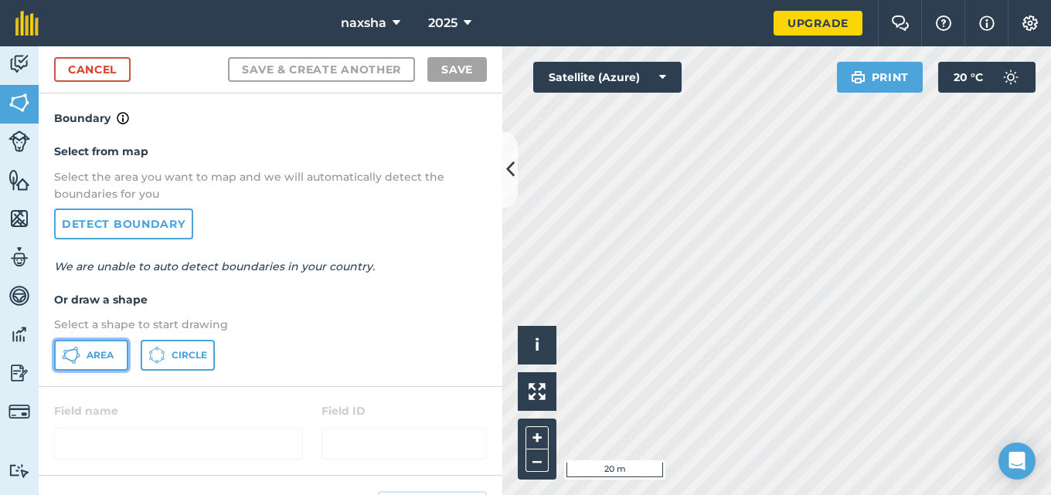
click at [88, 360] on span "Area" at bounding box center [100, 355] width 27 height 12
click at [747, 0] on html "naxsha 2025 Upgrade Farm Chat Help Info Settings Map printing is not available …" at bounding box center [525, 247] width 1051 height 495
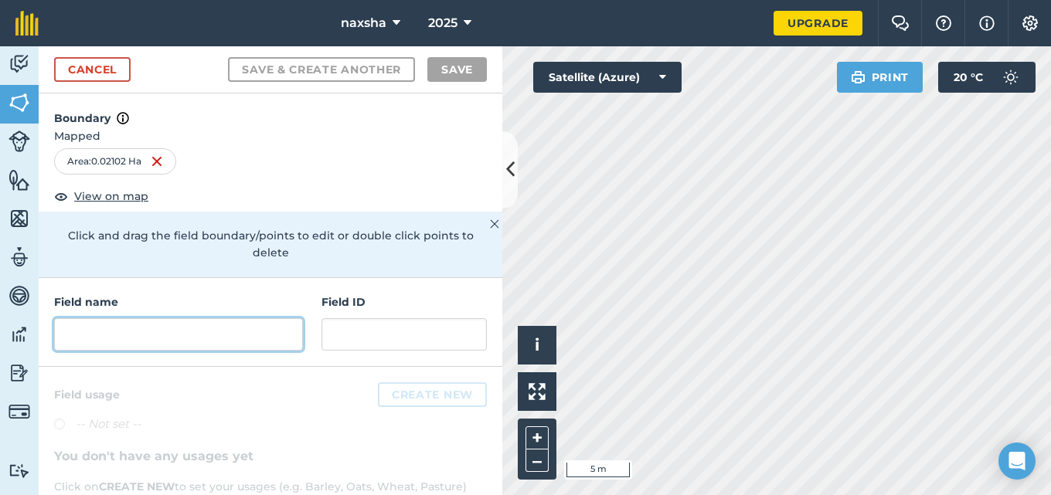
click at [192, 344] on input "text" at bounding box center [178, 334] width 249 height 32
click at [282, 345] on input "text" at bounding box center [178, 334] width 249 height 32
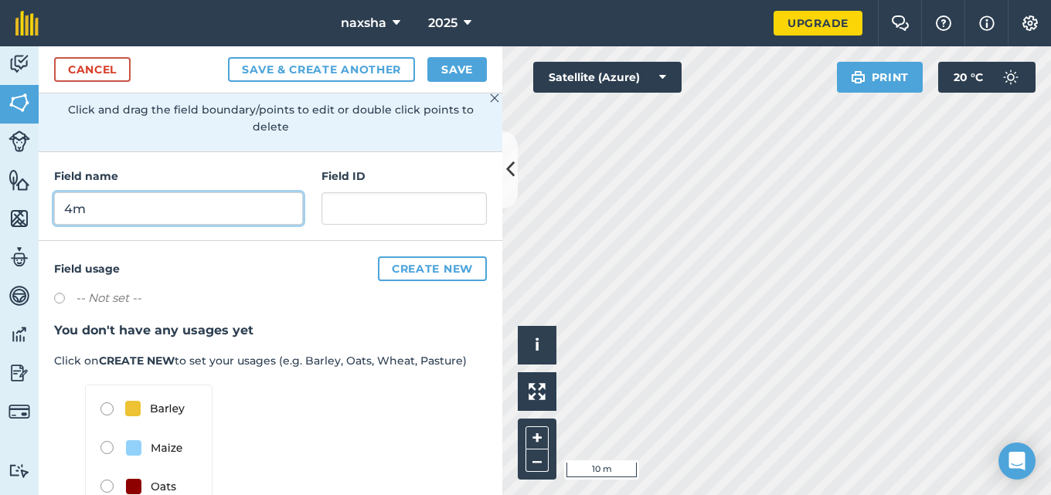
scroll to position [206, 0]
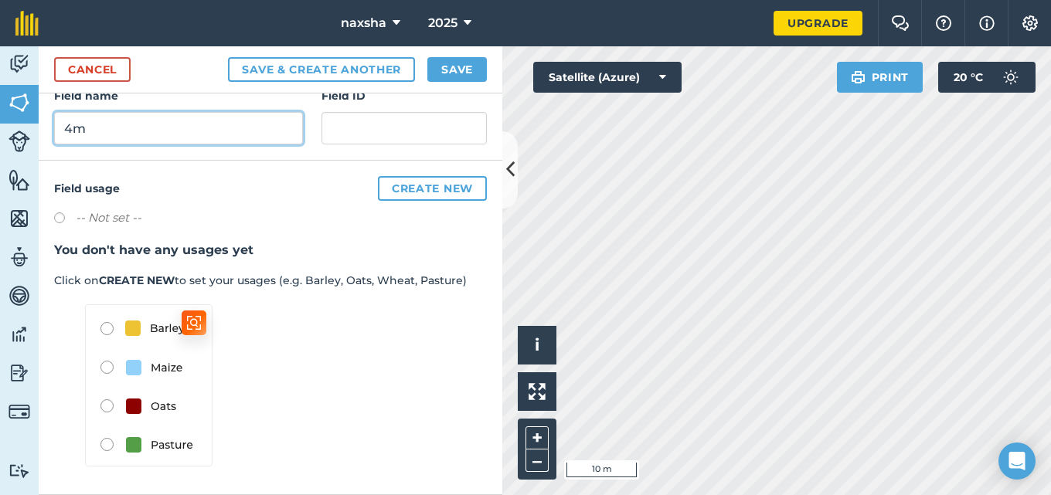
type input "4m"
click at [162, 410] on img at bounding box center [149, 386] width 128 height 162
click at [109, 400] on img at bounding box center [149, 386] width 128 height 162
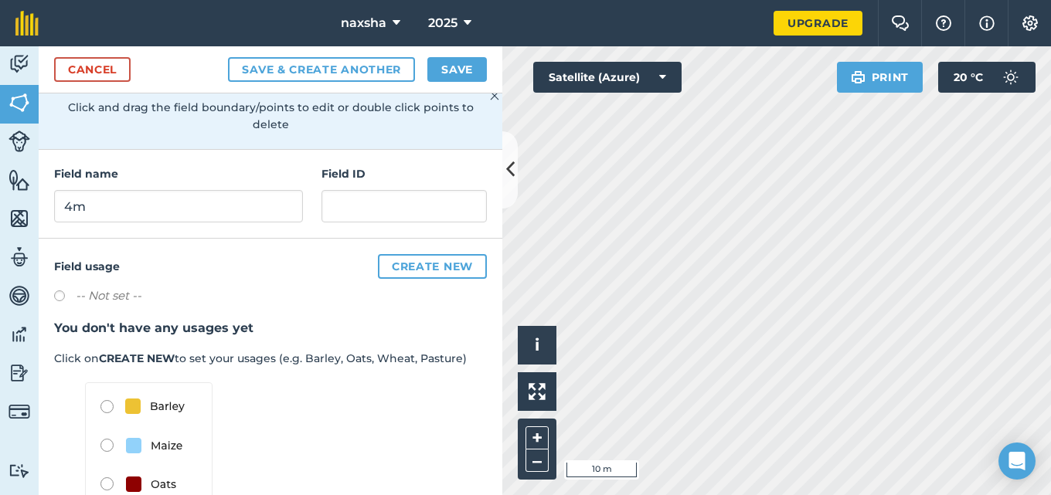
scroll to position [0, 0]
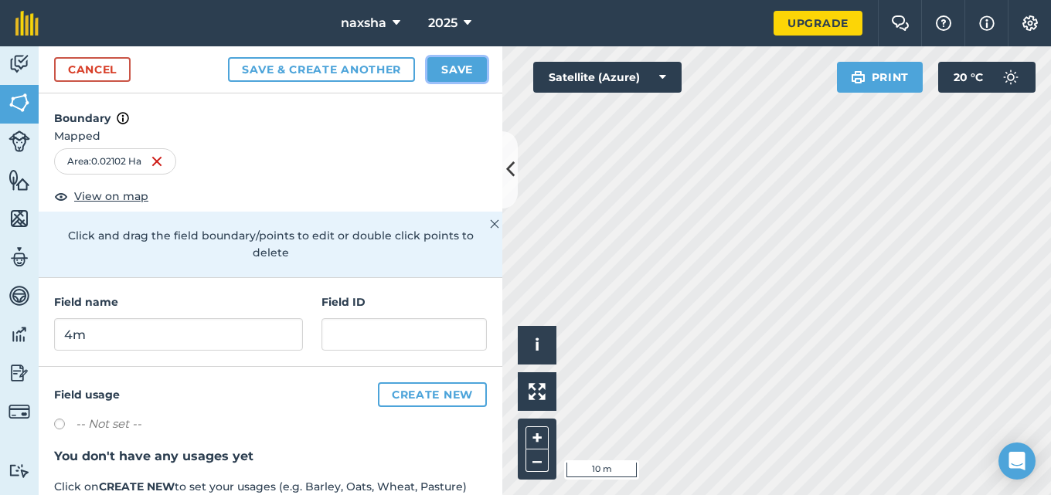
click at [434, 77] on button "Save" at bounding box center [457, 69] width 60 height 25
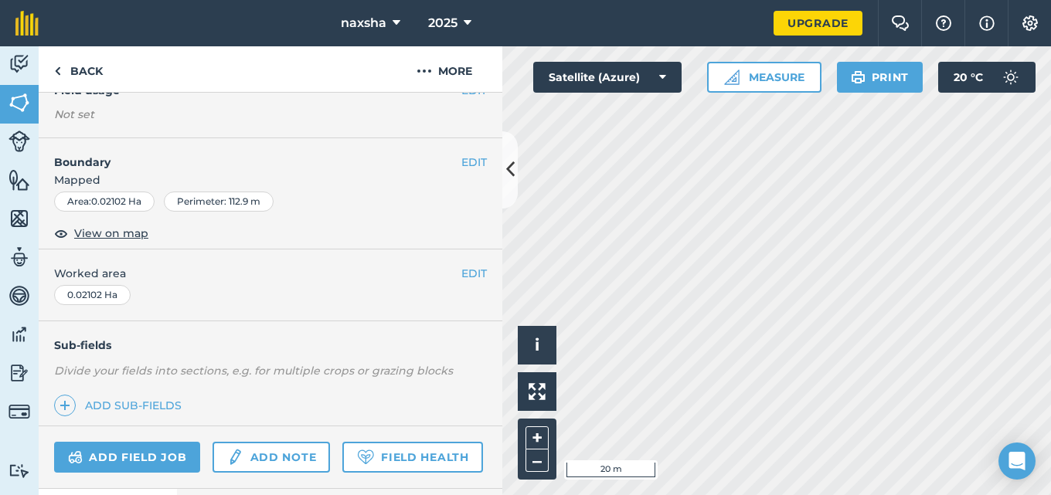
scroll to position [155, 0]
click at [466, 156] on button "EDIT" at bounding box center [474, 161] width 26 height 17
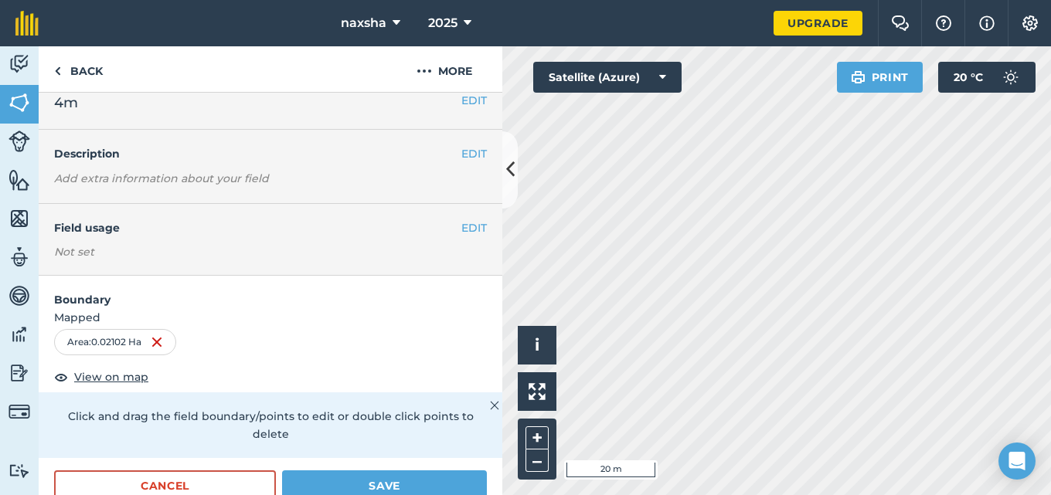
scroll to position [0, 0]
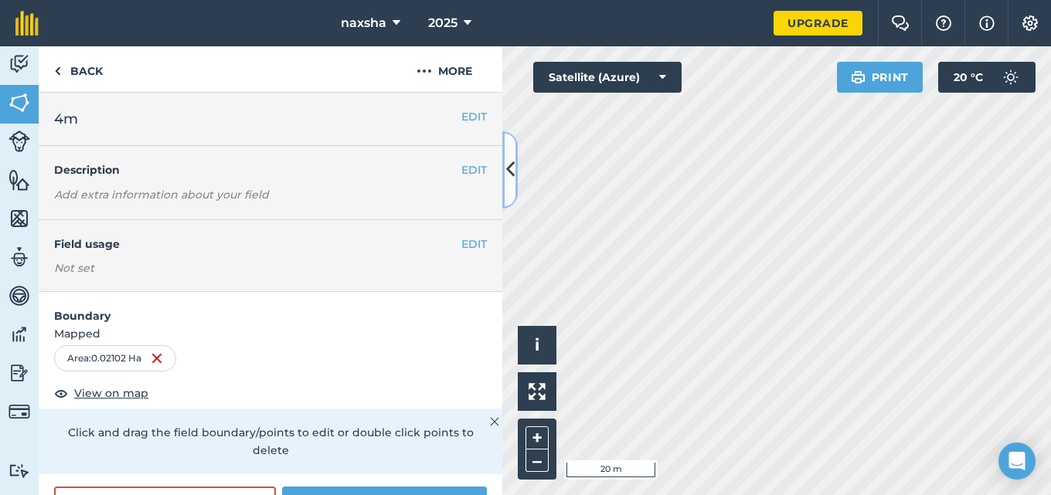
click at [512, 168] on icon at bounding box center [510, 169] width 9 height 27
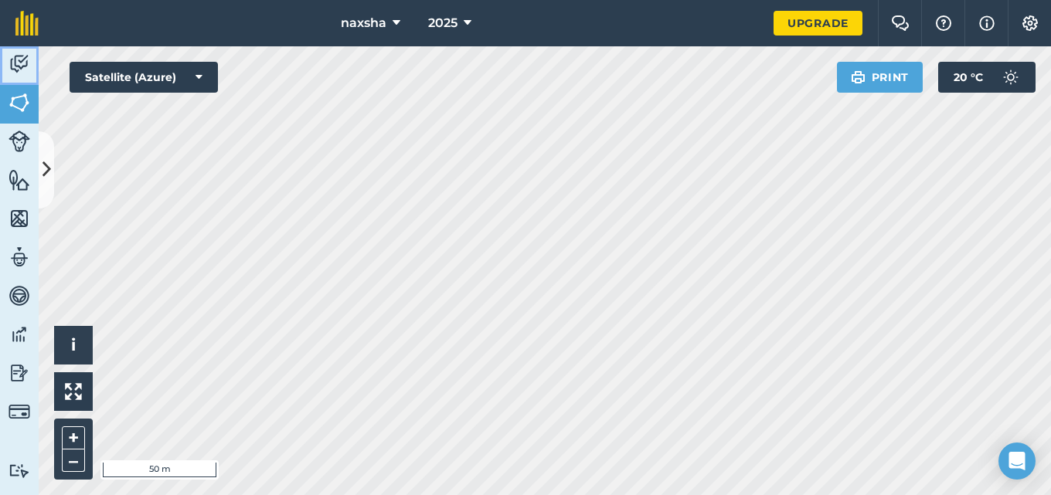
click at [15, 50] on link "Activity" at bounding box center [19, 65] width 39 height 39
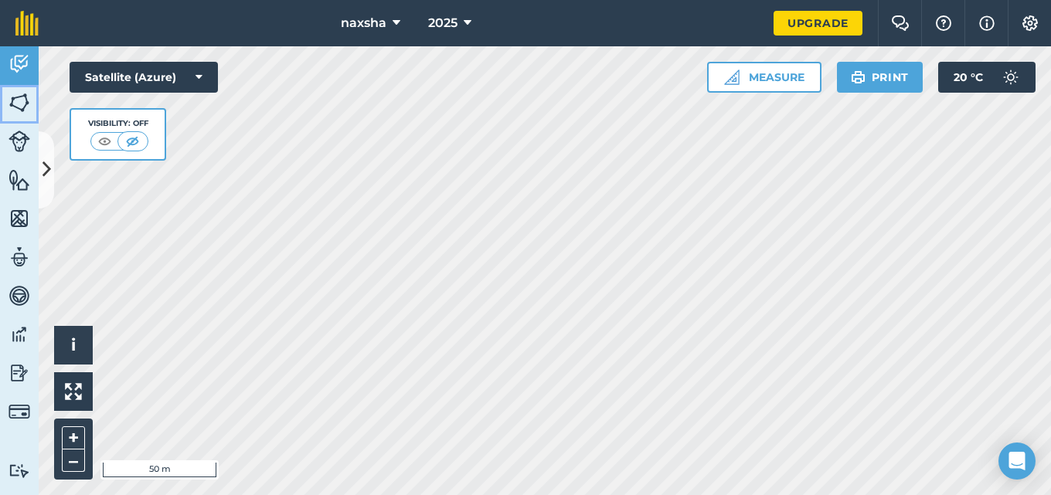
click at [25, 104] on img at bounding box center [20, 102] width 22 height 23
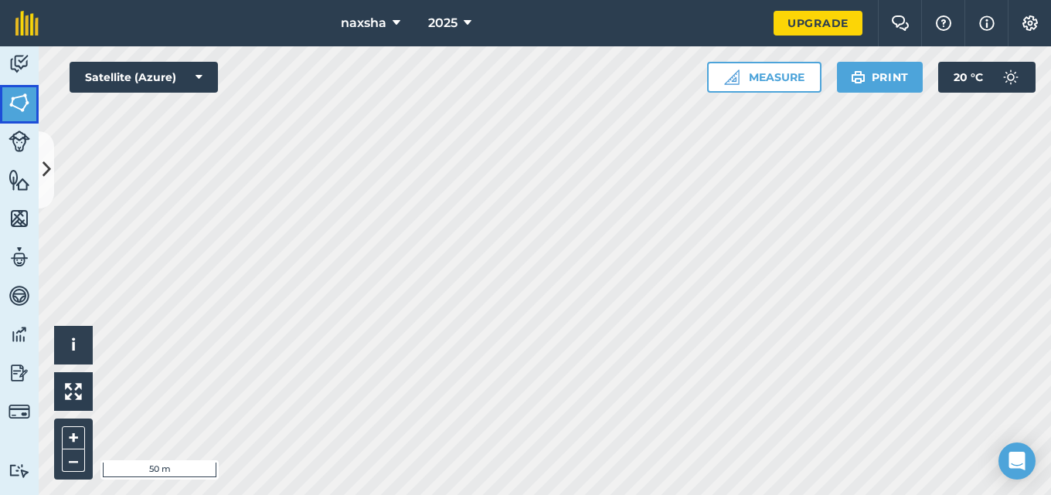
click at [20, 108] on img at bounding box center [20, 102] width 22 height 23
click at [53, 168] on button at bounding box center [46, 169] width 15 height 77
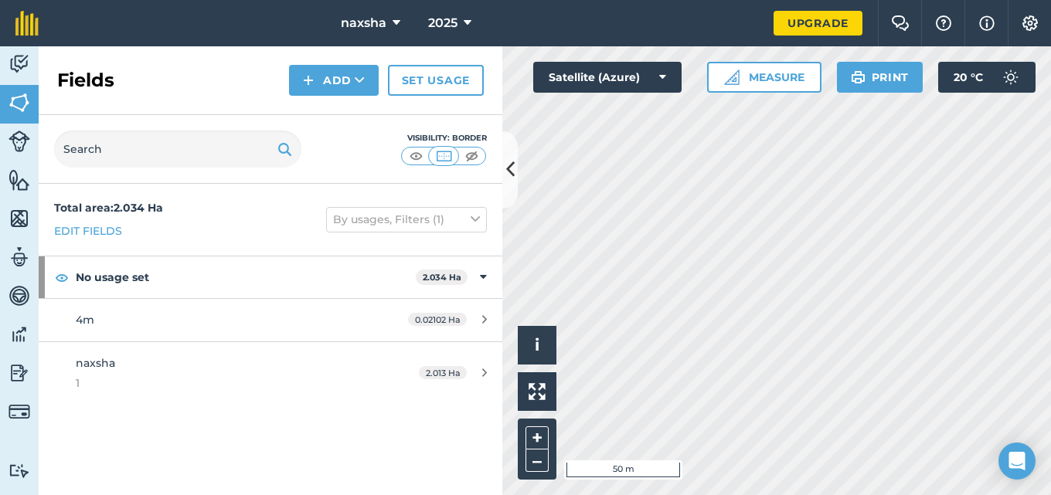
click at [346, 96] on div "Fields Add Set usage" at bounding box center [271, 80] width 464 height 69
click at [345, 77] on button "Add" at bounding box center [334, 80] width 90 height 31
click at [330, 115] on link "Draw" at bounding box center [333, 115] width 85 height 34
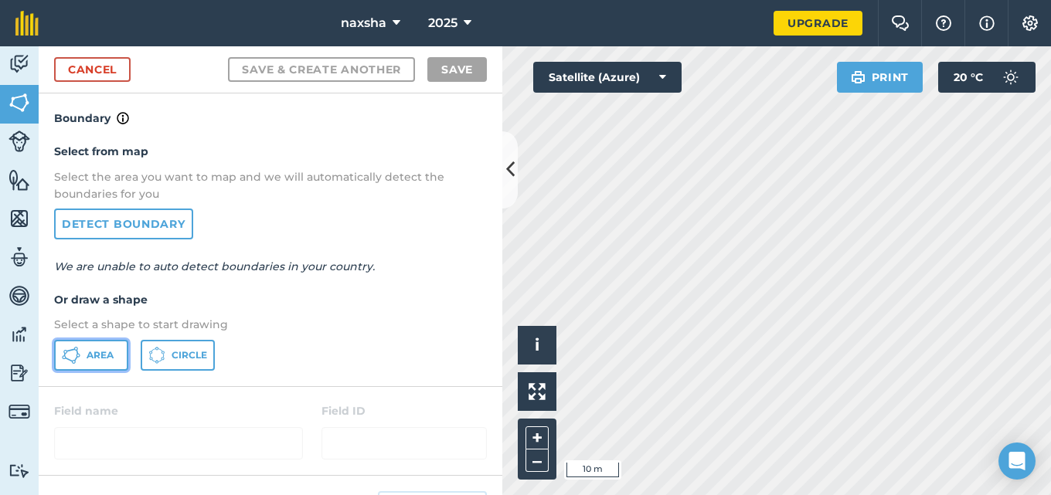
click at [101, 358] on span "Area" at bounding box center [100, 355] width 27 height 12
